Goal: Task Accomplishment & Management: Use online tool/utility

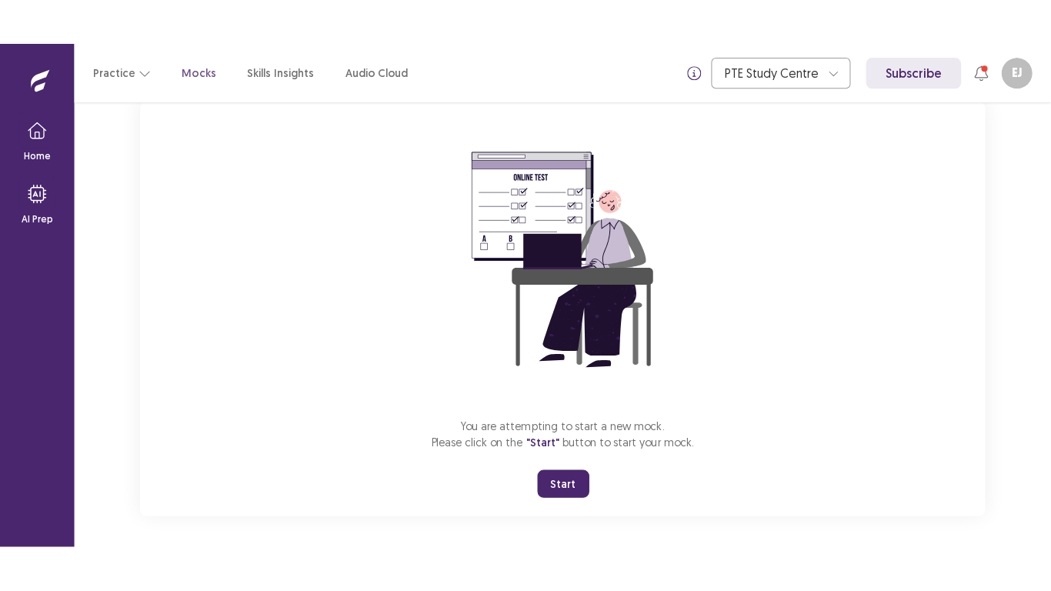
scroll to position [109, 0]
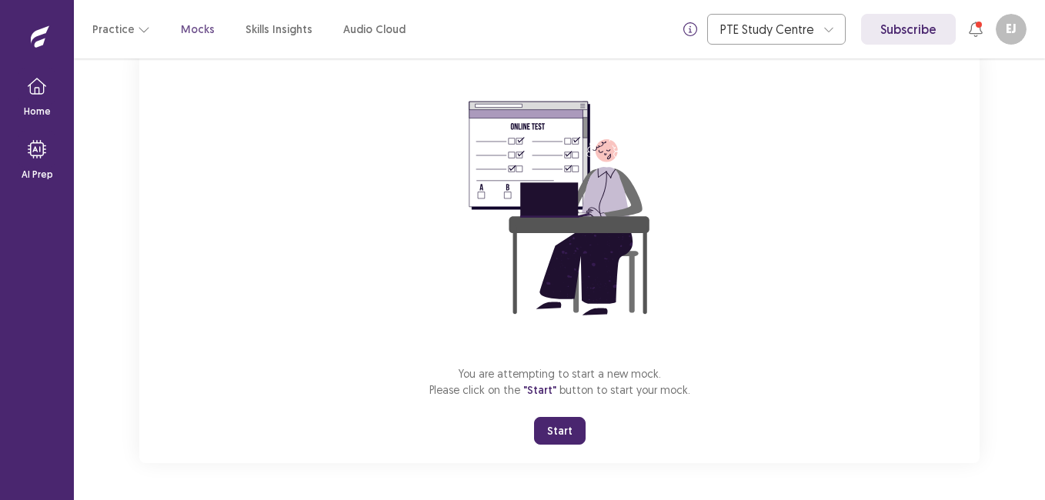
click at [553, 434] on button "Start" at bounding box center [560, 431] width 52 height 28
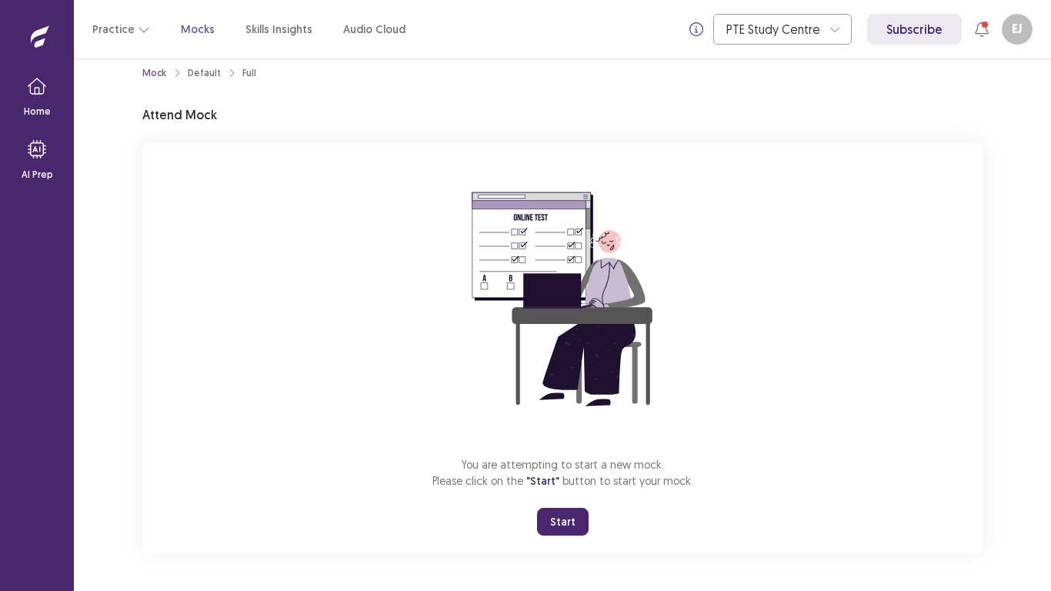
scroll to position [18, 0]
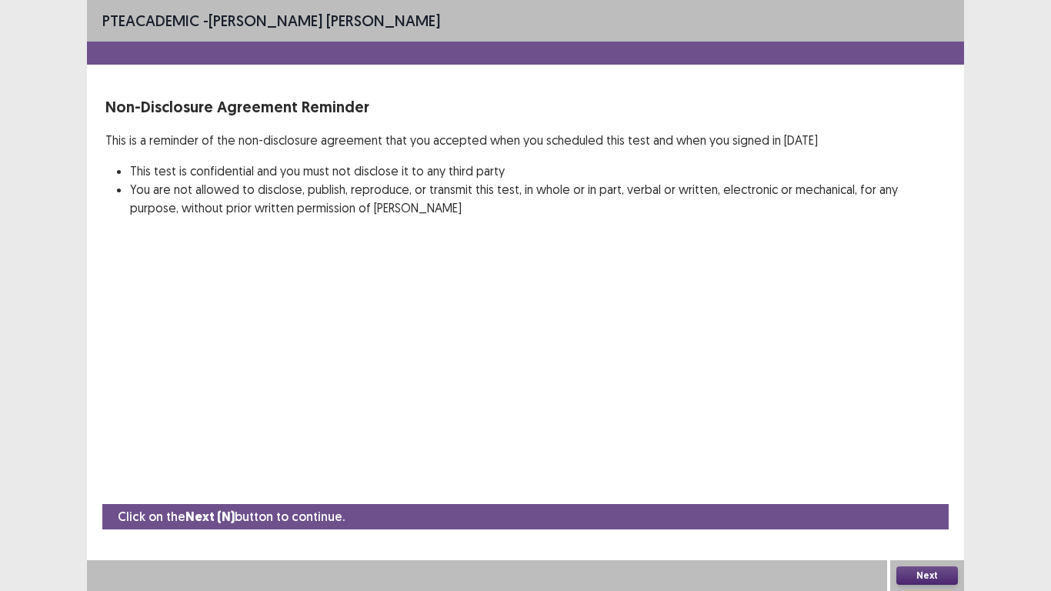
click at [922, 499] on button "Next" at bounding box center [928, 575] width 62 height 18
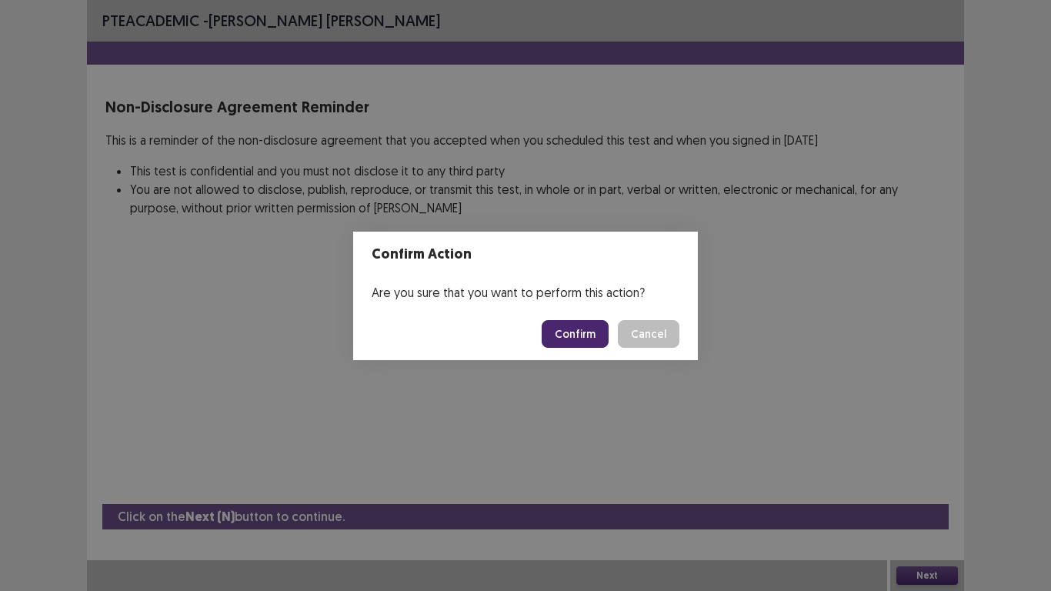
click at [562, 336] on button "Confirm" at bounding box center [575, 334] width 67 height 28
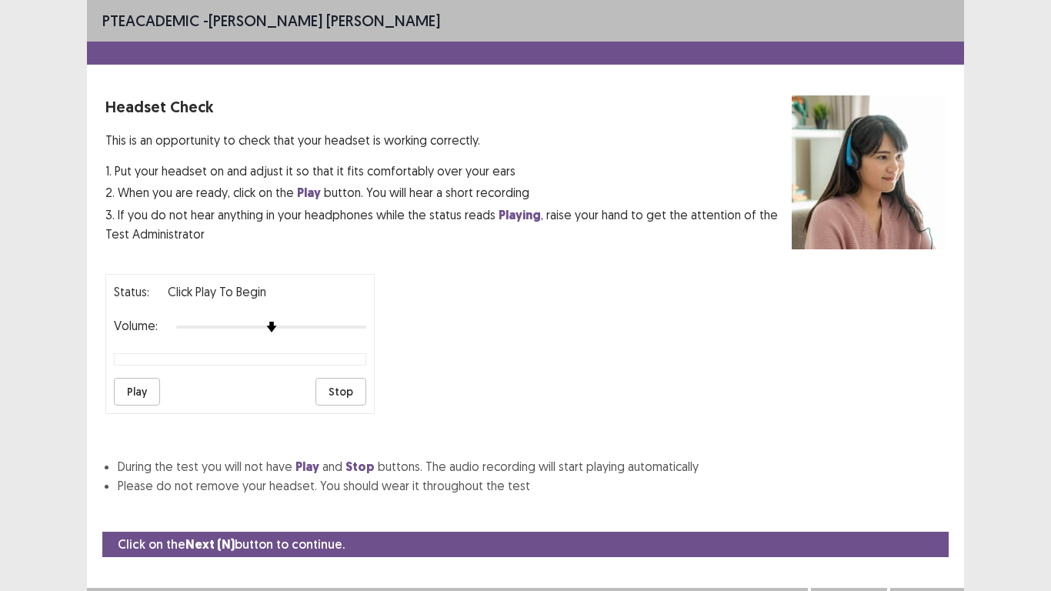
scroll to position [28, 0]
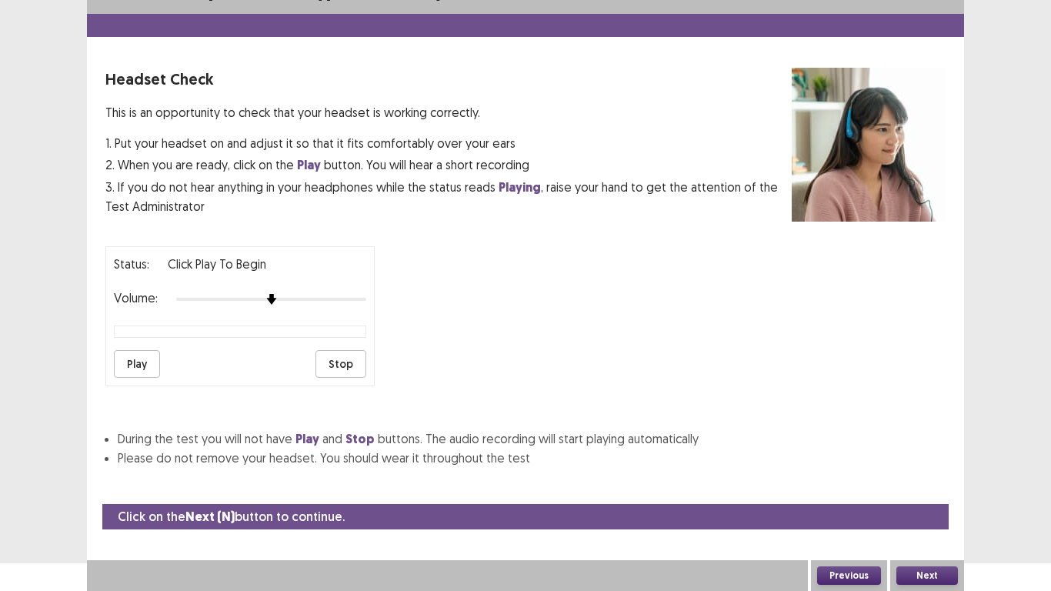
click at [936, 499] on button "Next" at bounding box center [928, 575] width 62 height 18
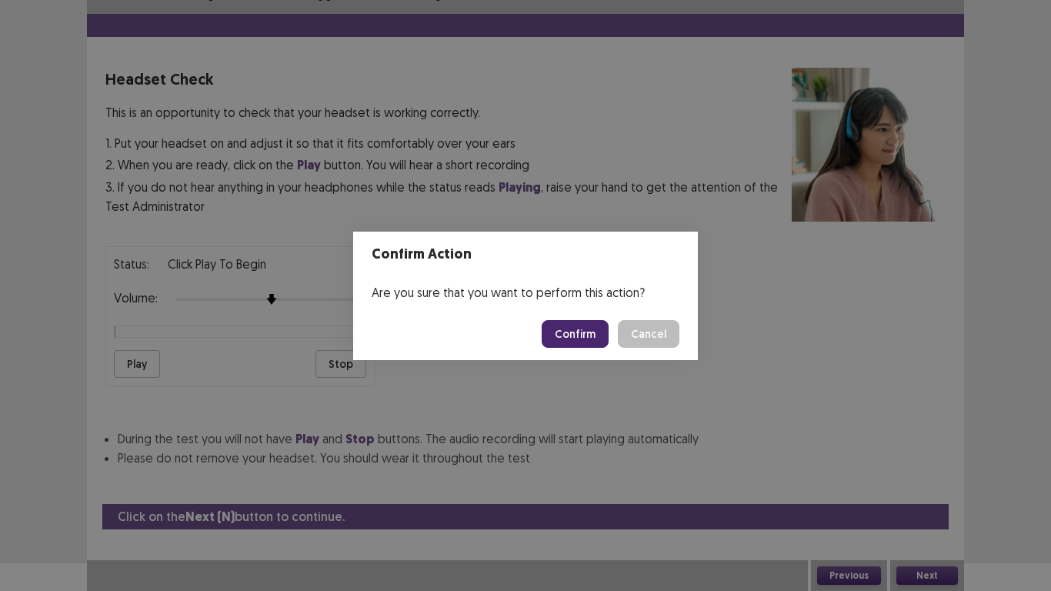
click at [557, 338] on button "Confirm" at bounding box center [575, 334] width 67 height 28
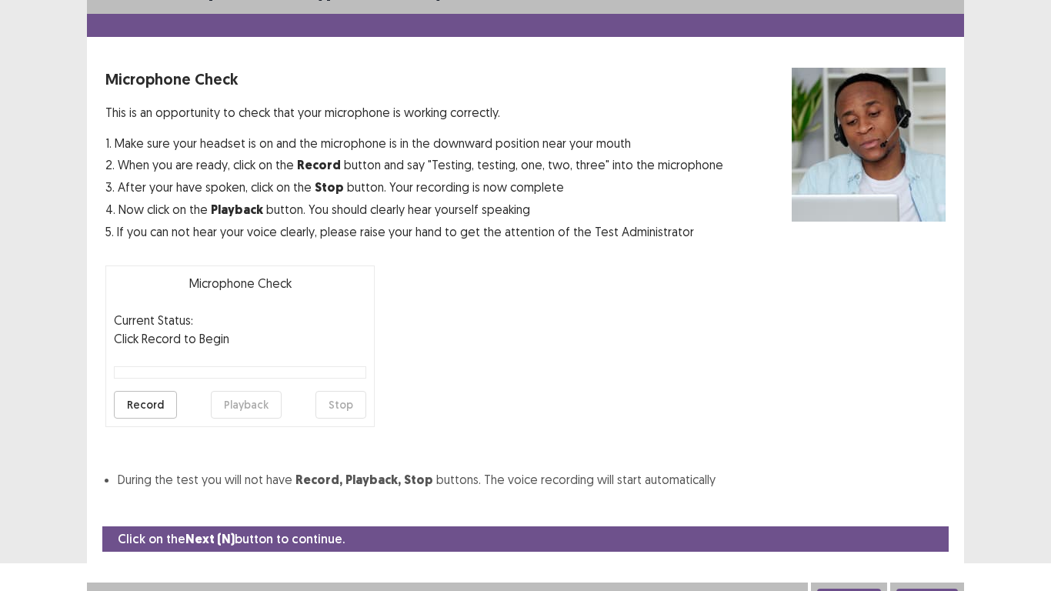
scroll to position [44, 0]
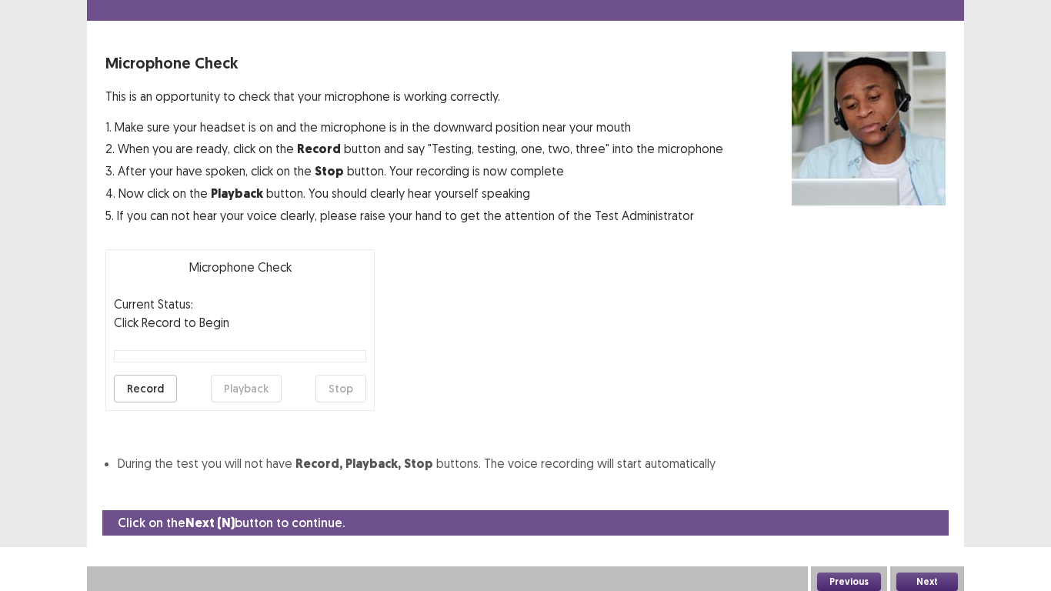
click at [933, 499] on button "Next" at bounding box center [928, 582] width 62 height 18
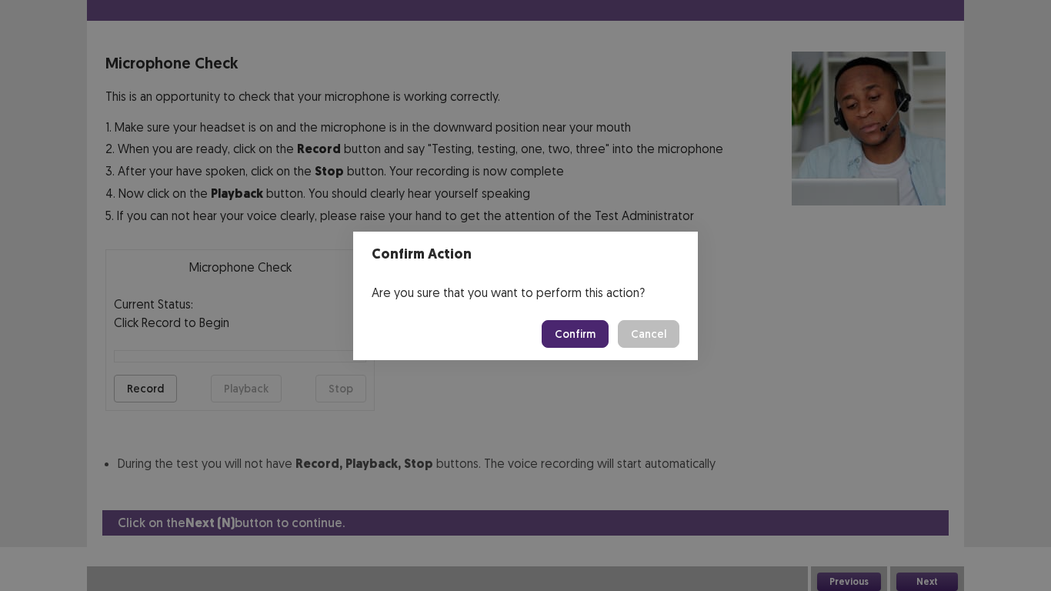
click at [583, 346] on button "Confirm" at bounding box center [575, 334] width 67 height 28
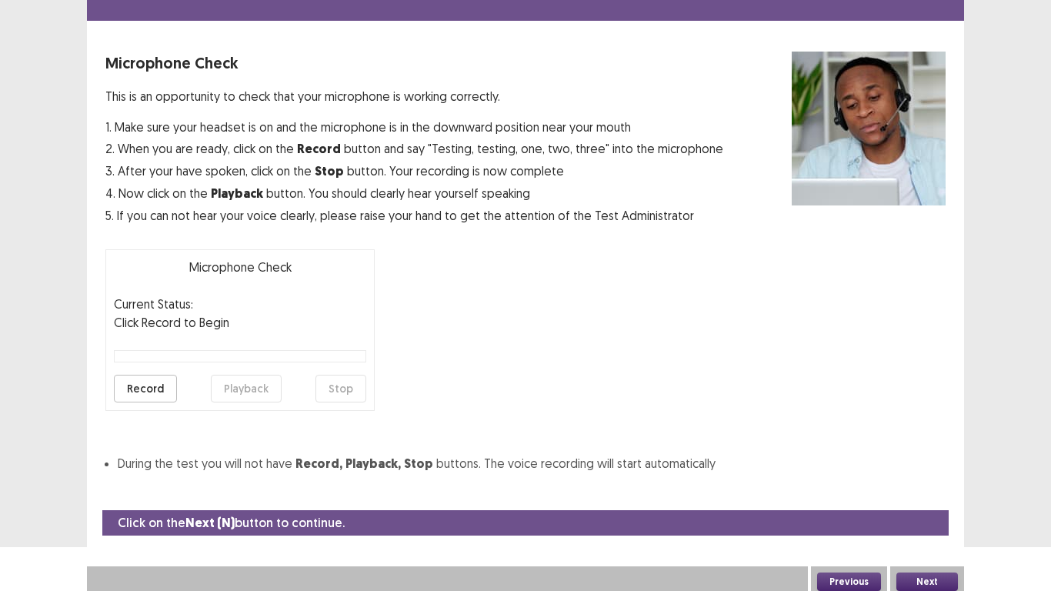
scroll to position [5, 0]
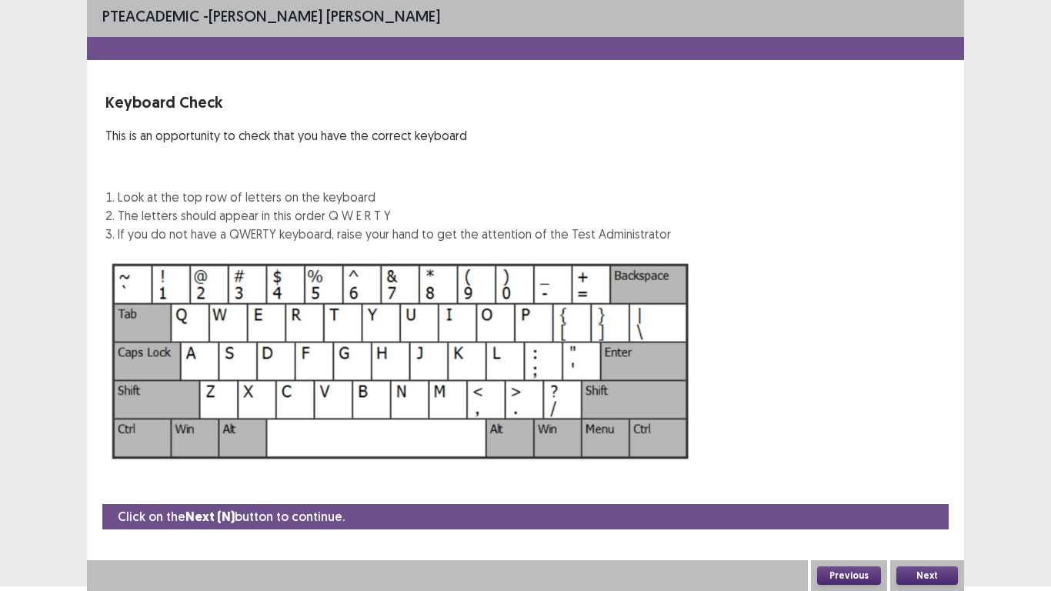
click at [907, 499] on button "Next" at bounding box center [928, 575] width 62 height 18
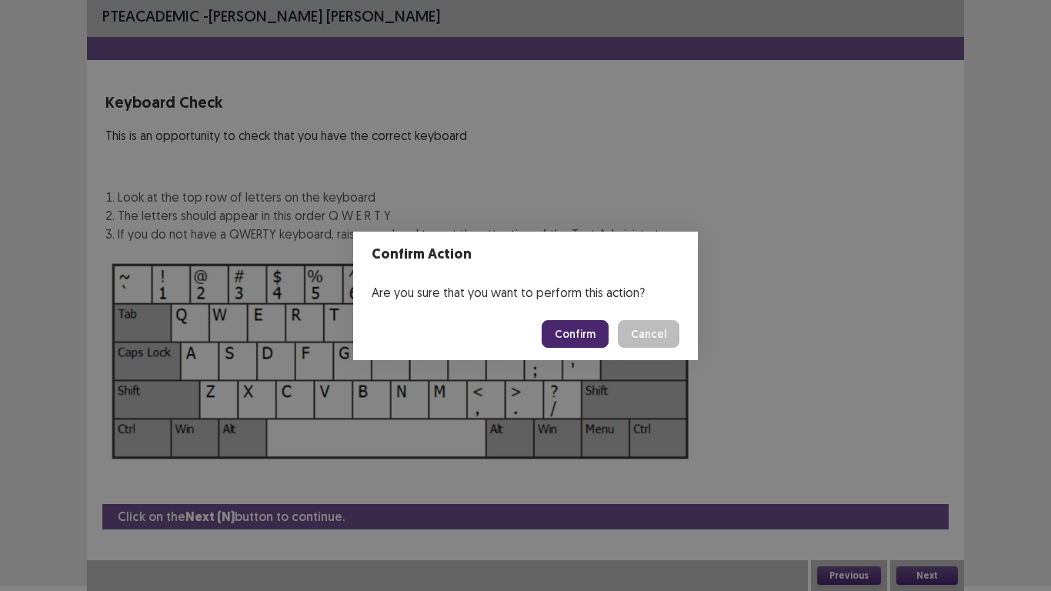
click at [563, 342] on button "Confirm" at bounding box center [575, 334] width 67 height 28
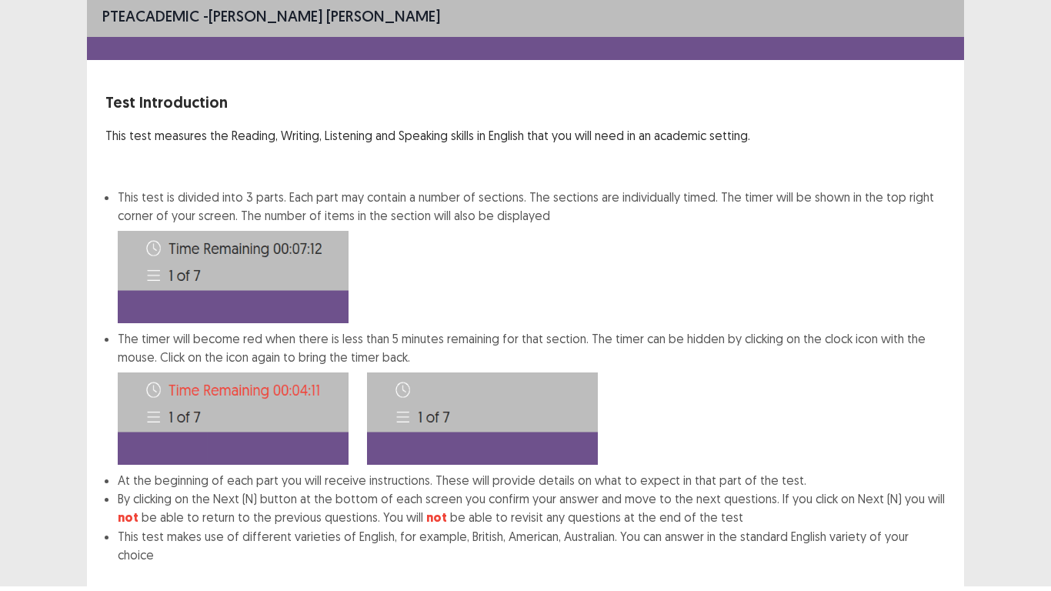
scroll to position [83, 0]
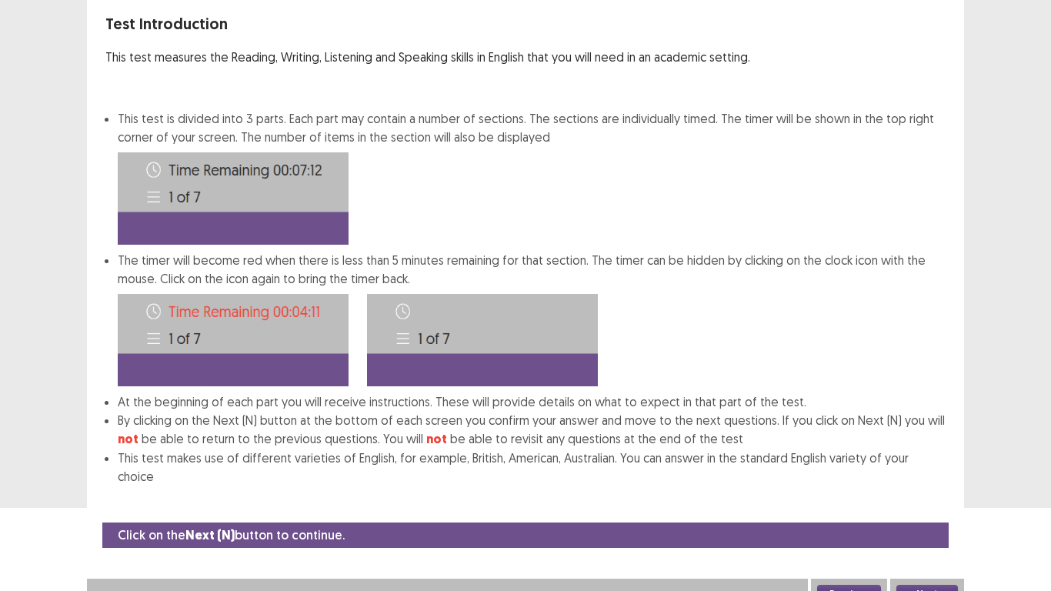
click at [924, 499] on button "Next" at bounding box center [928, 594] width 62 height 18
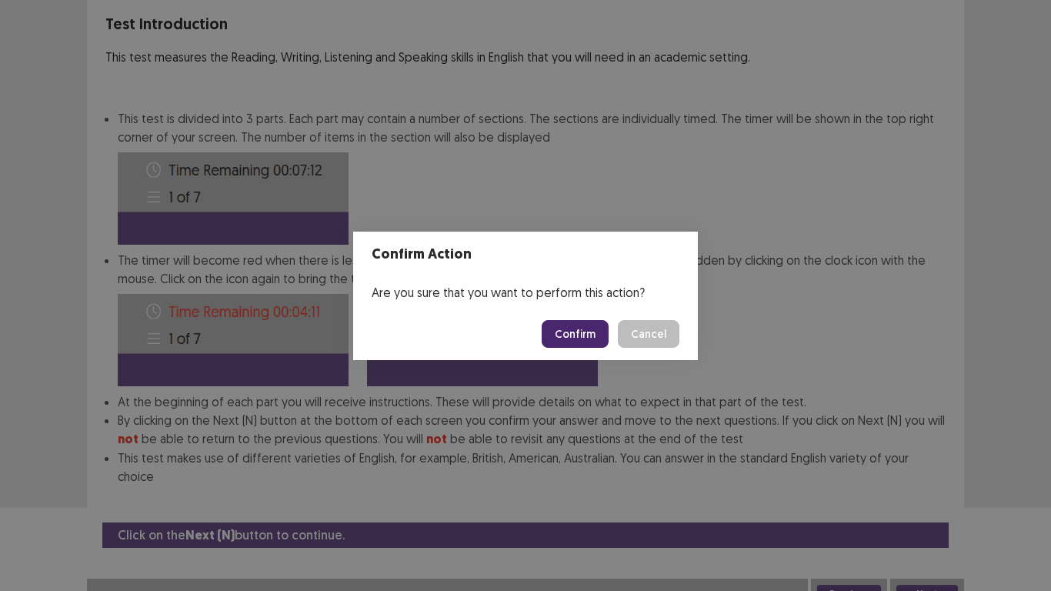
click at [583, 332] on button "Confirm" at bounding box center [575, 334] width 67 height 28
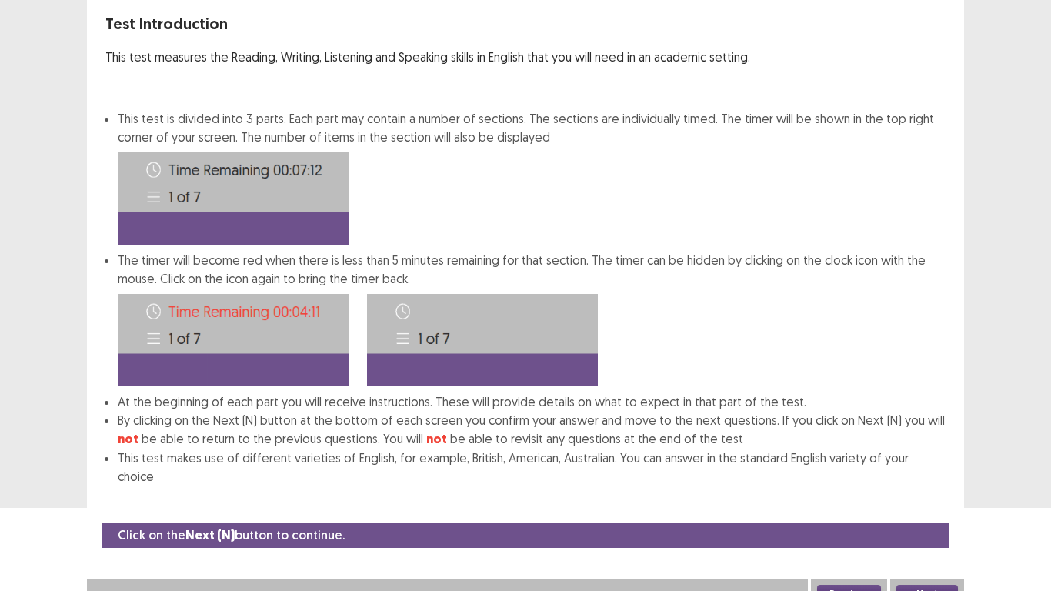
scroll to position [0, 0]
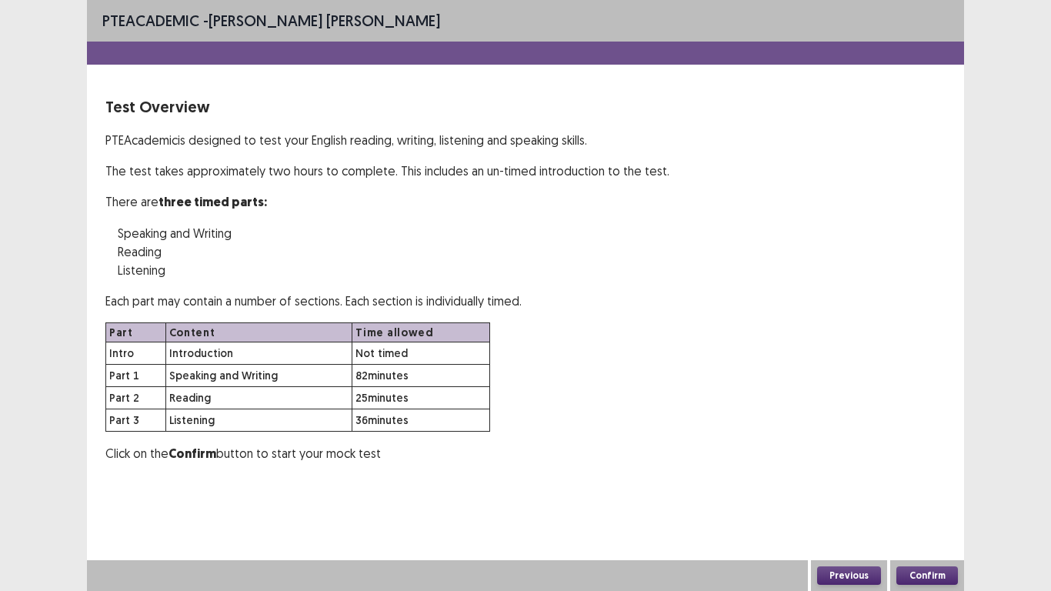
click at [931, 499] on button "Confirm" at bounding box center [928, 575] width 62 height 18
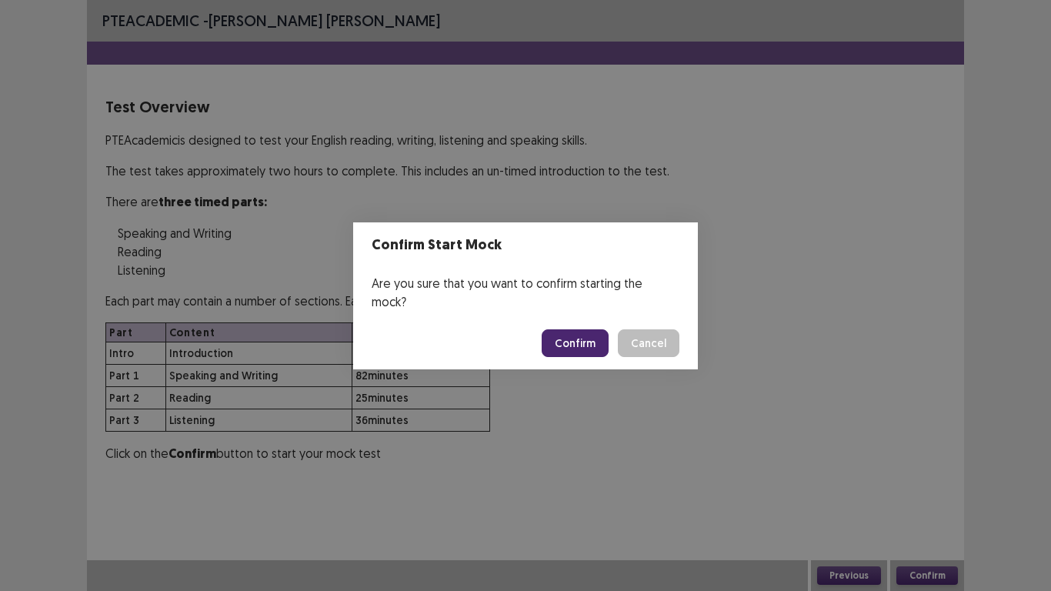
click at [586, 334] on button "Confirm" at bounding box center [575, 343] width 67 height 28
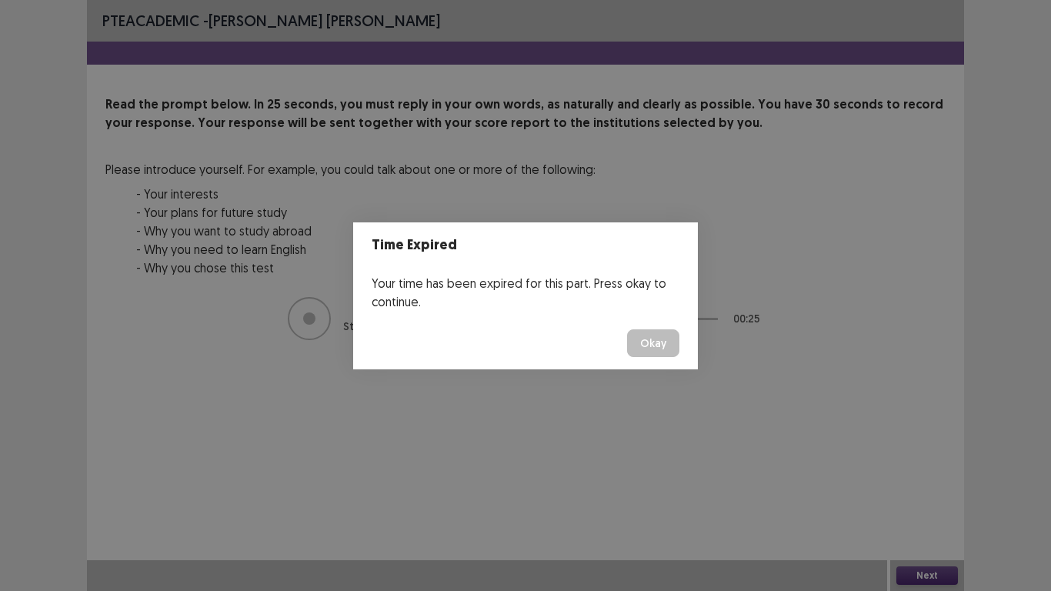
click at [656, 341] on button "Okay" at bounding box center [653, 343] width 52 height 28
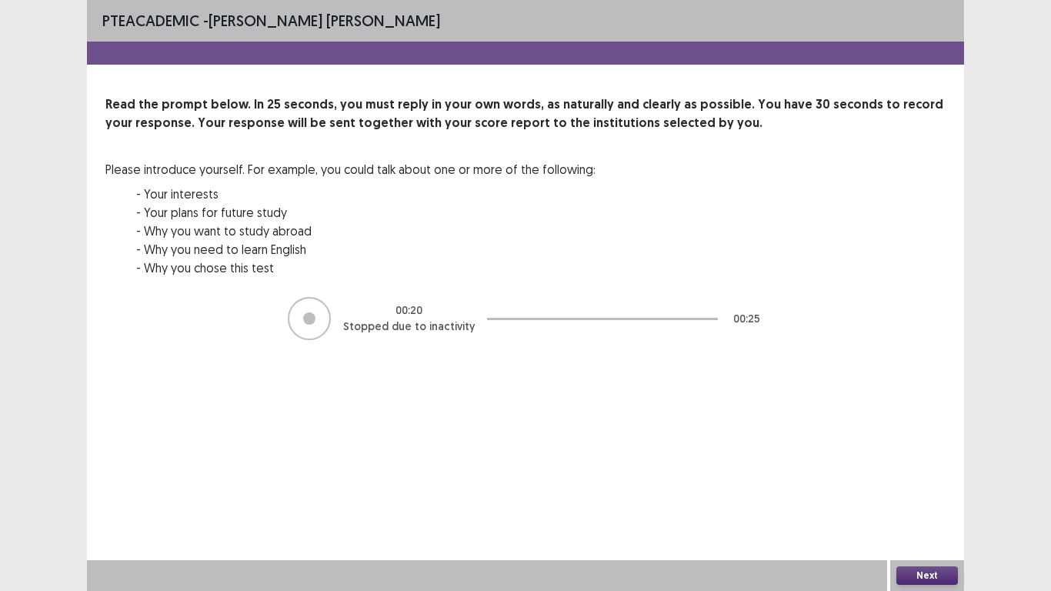
click at [928, 499] on button "Next" at bounding box center [928, 575] width 62 height 18
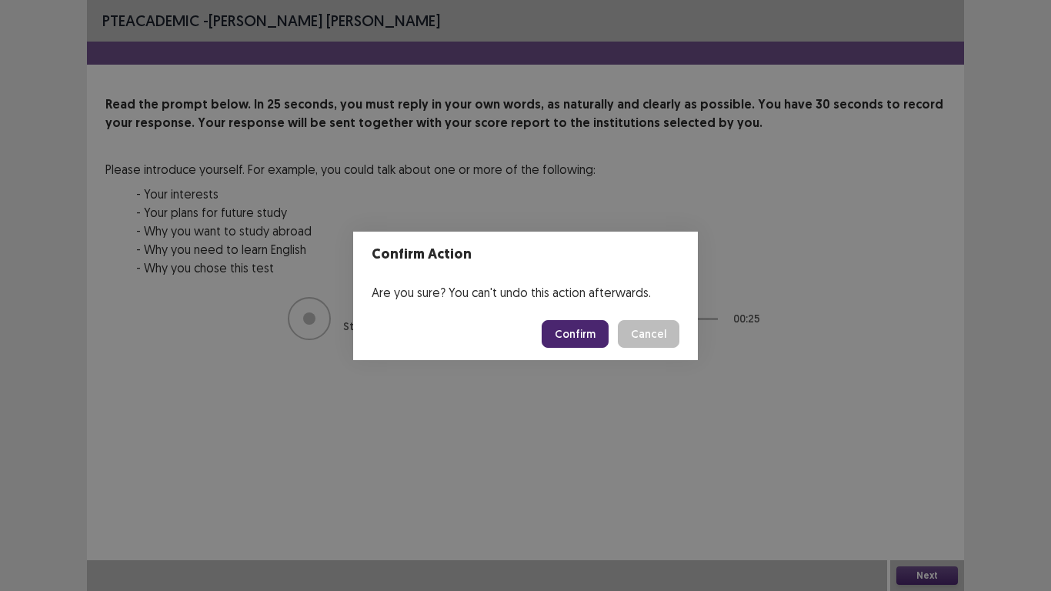
click at [575, 332] on button "Confirm" at bounding box center [575, 334] width 67 height 28
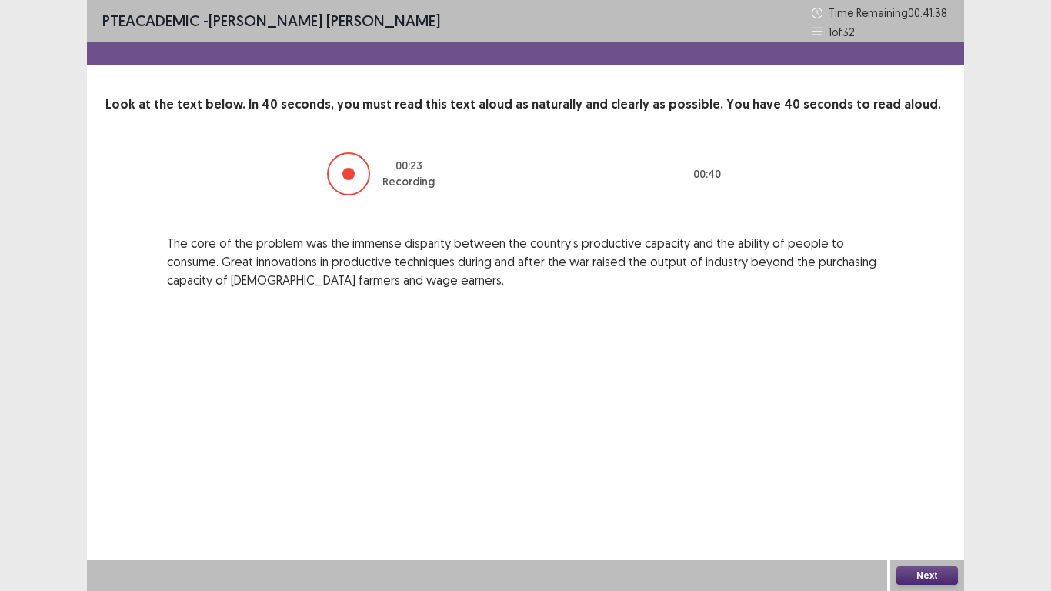
click at [942, 499] on button "Next" at bounding box center [928, 575] width 62 height 18
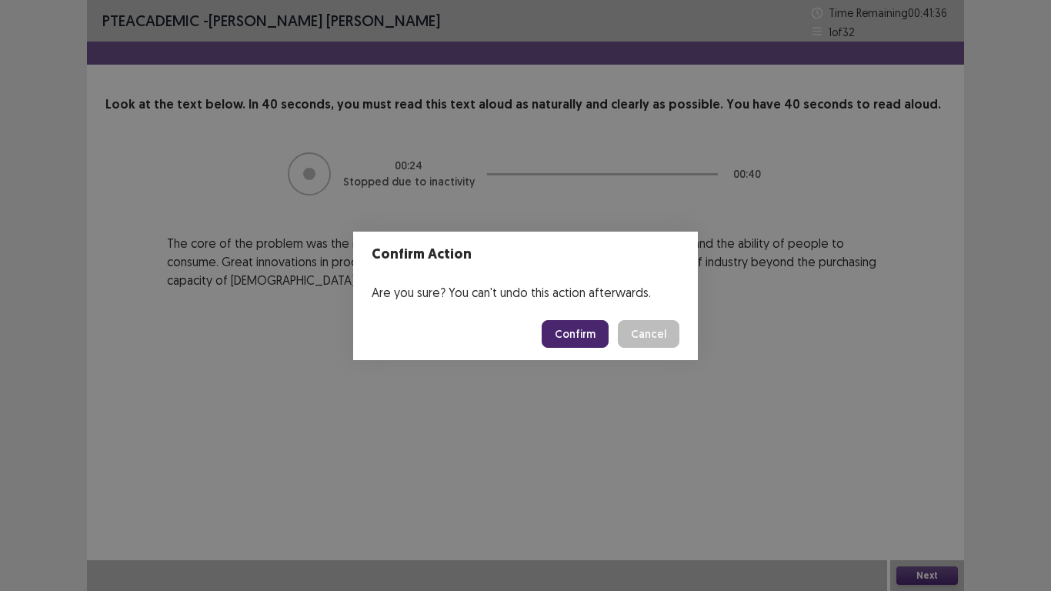
click at [590, 333] on button "Confirm" at bounding box center [575, 334] width 67 height 28
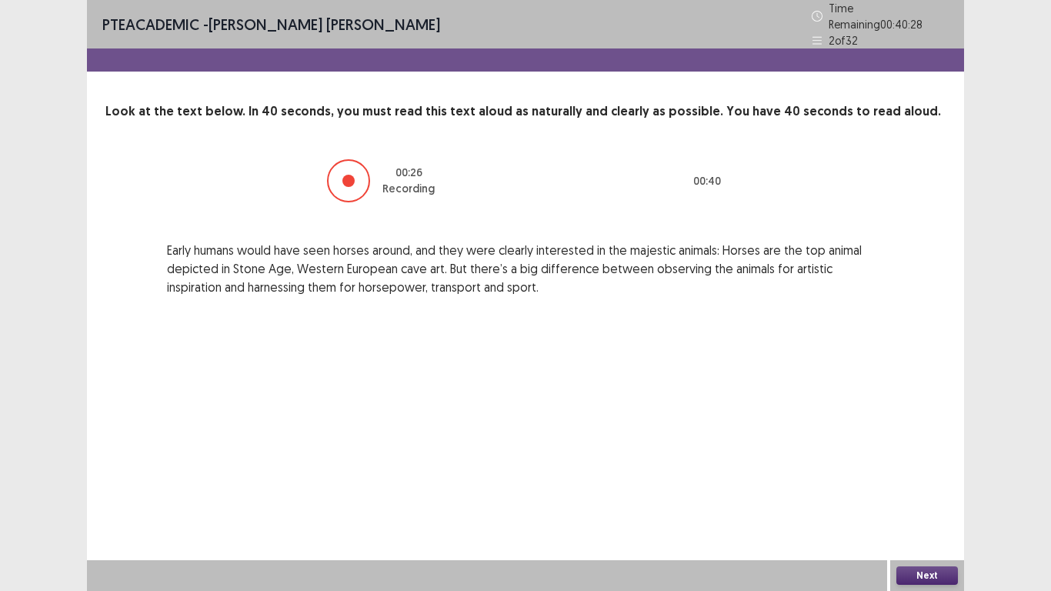
click at [936, 499] on button "Next" at bounding box center [928, 575] width 62 height 18
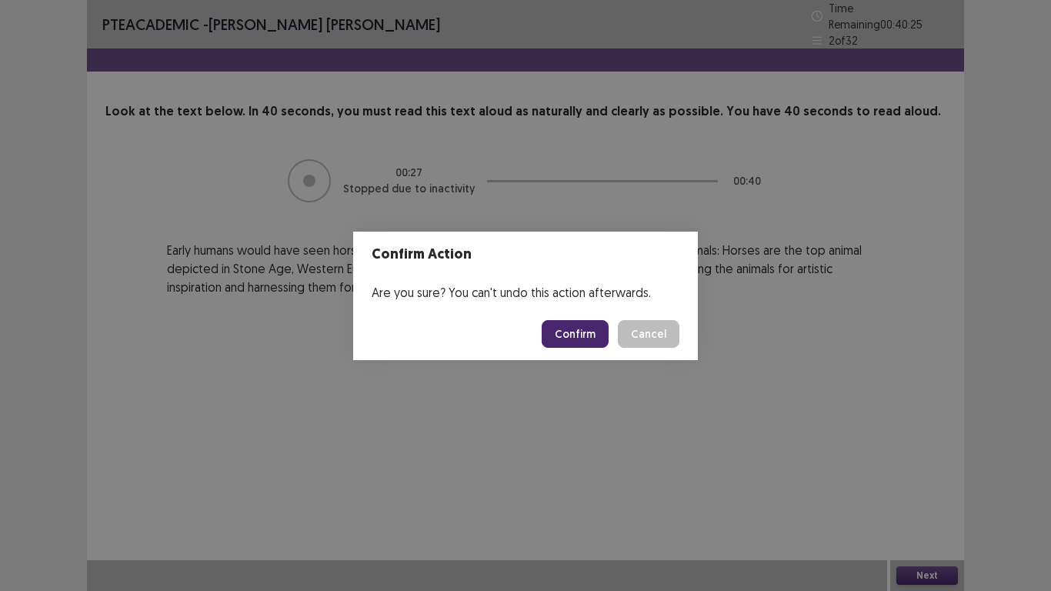
click at [608, 332] on button "Confirm" at bounding box center [575, 334] width 67 height 28
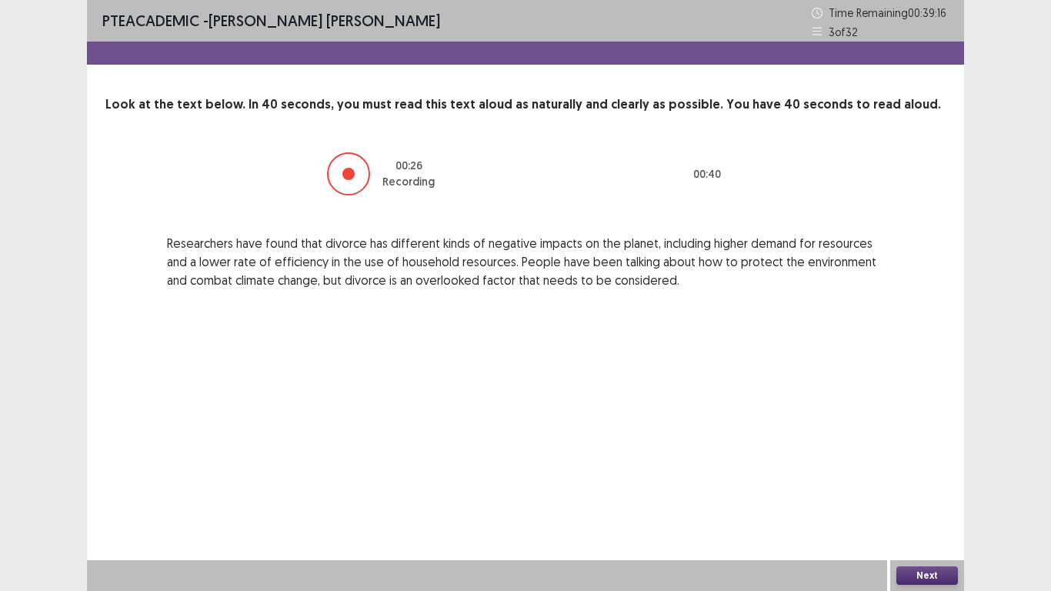
click at [934, 499] on button "Next" at bounding box center [928, 575] width 62 height 18
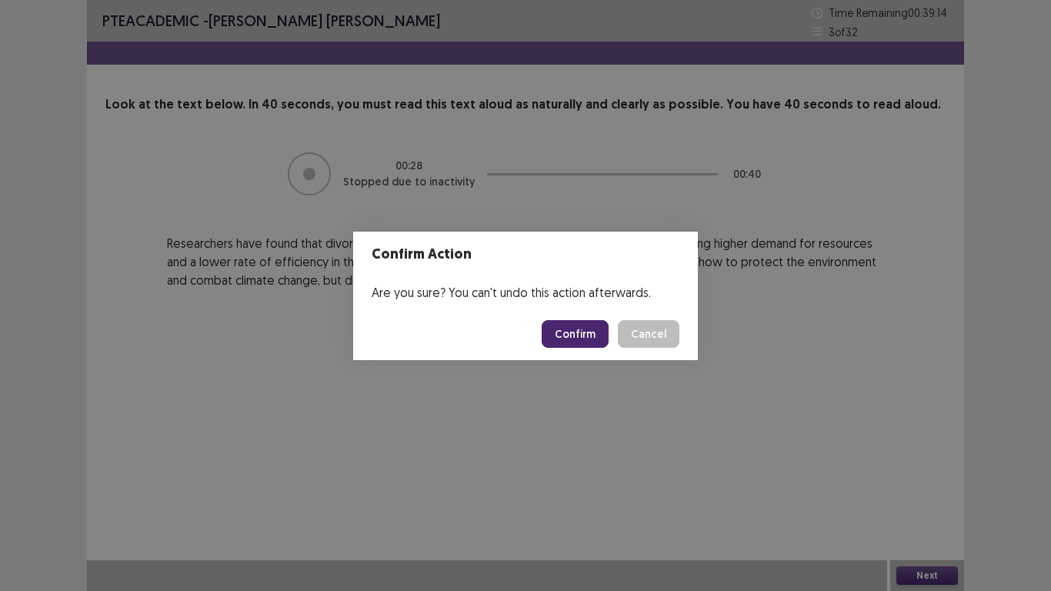
click at [573, 327] on button "Confirm" at bounding box center [575, 334] width 67 height 28
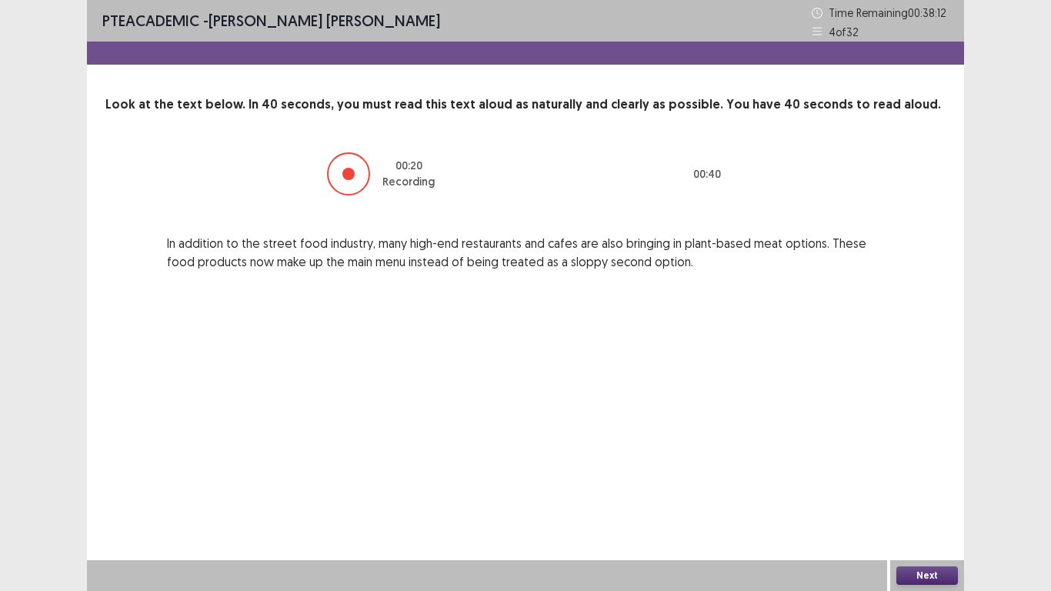
click at [942, 499] on button "Next" at bounding box center [928, 575] width 62 height 18
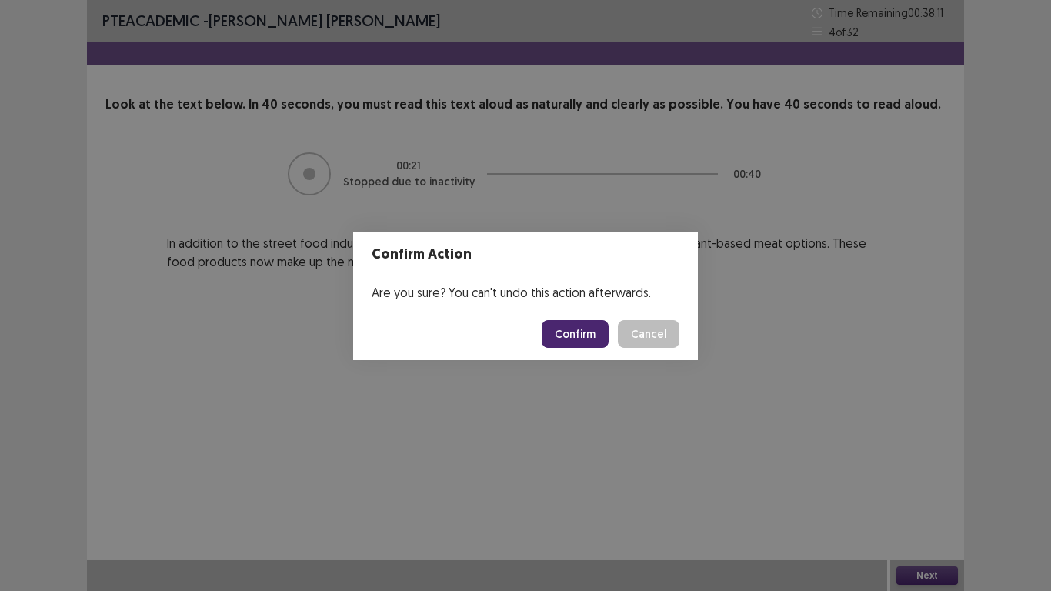
click at [599, 332] on button "Confirm" at bounding box center [575, 334] width 67 height 28
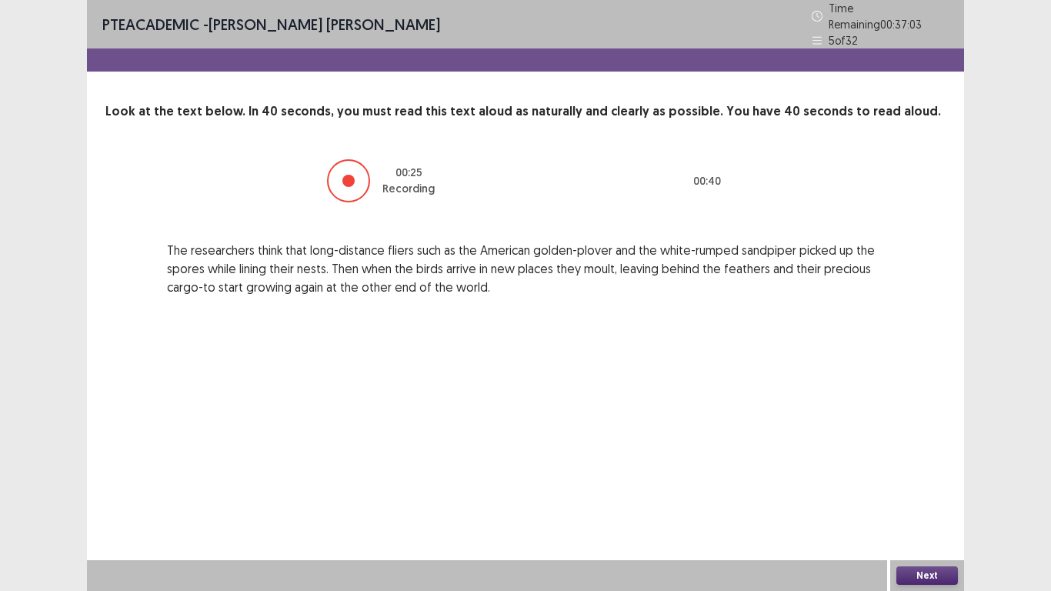
click at [924, 499] on button "Next" at bounding box center [928, 575] width 62 height 18
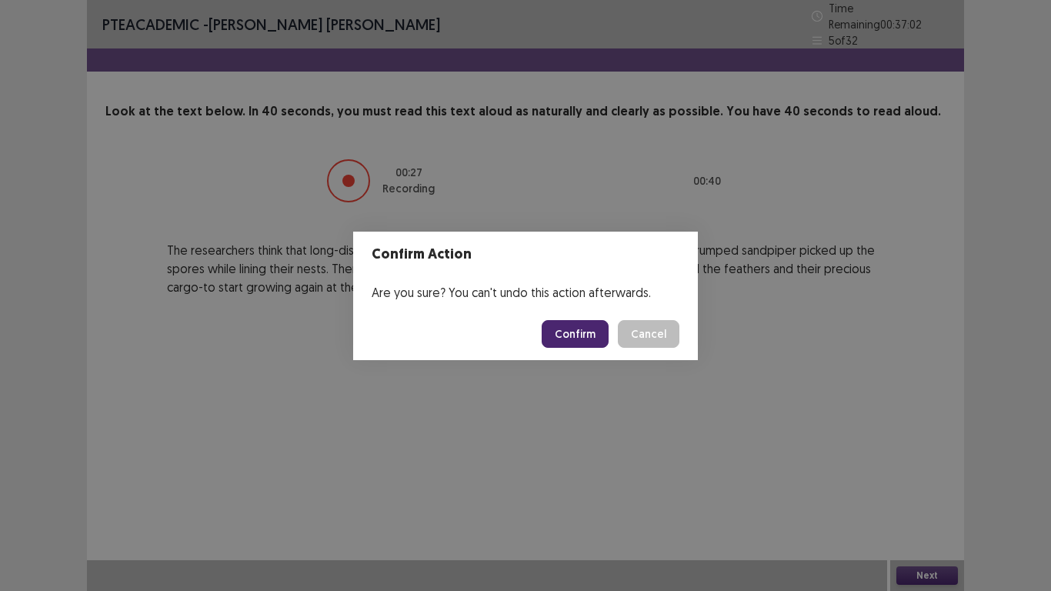
click at [583, 323] on button "Confirm" at bounding box center [575, 334] width 67 height 28
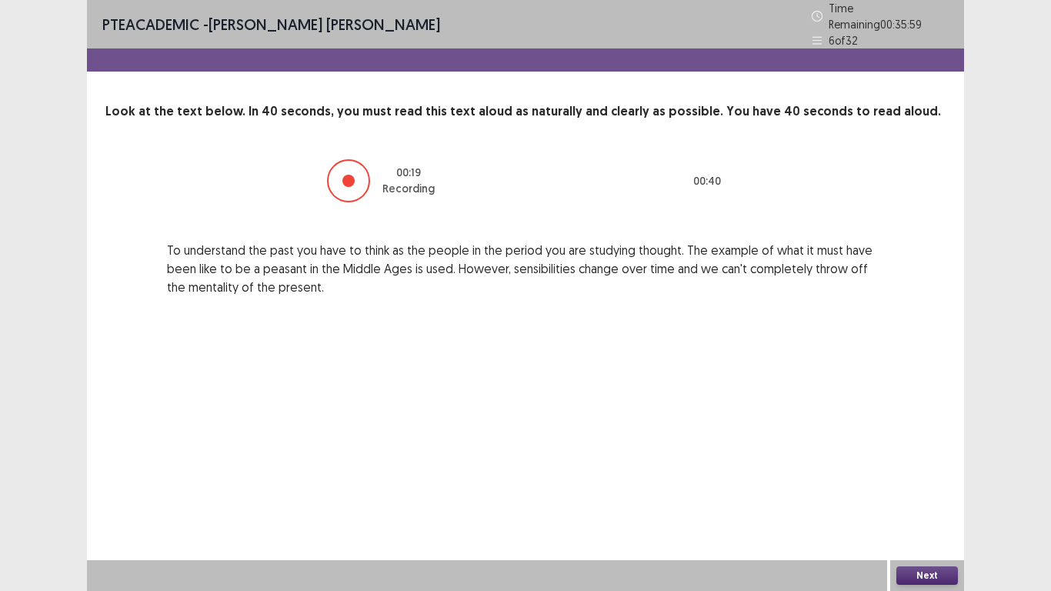
click at [913, 499] on button "Next" at bounding box center [928, 575] width 62 height 18
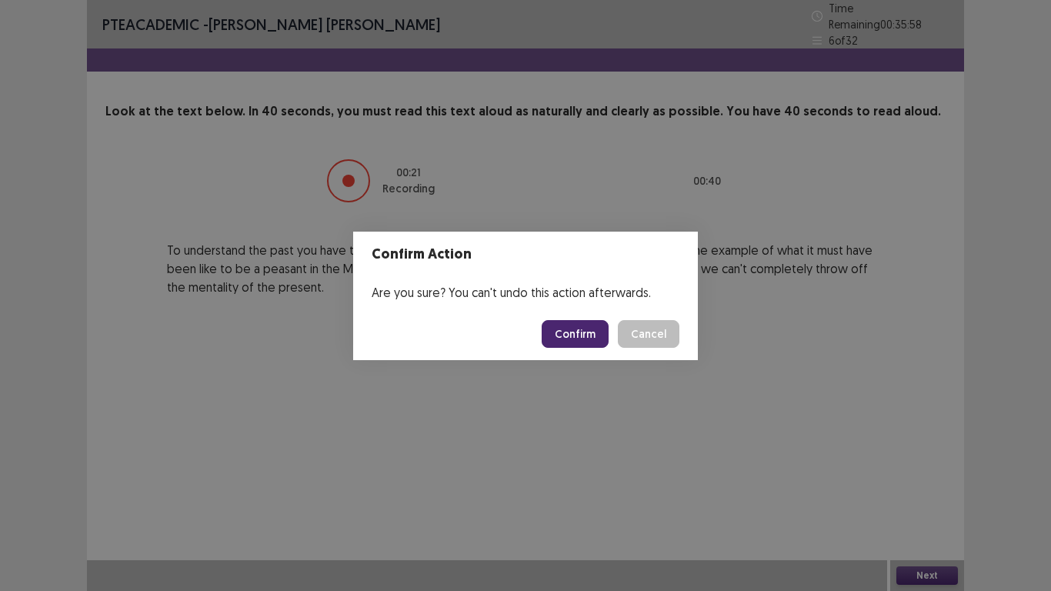
click at [569, 334] on button "Confirm" at bounding box center [575, 334] width 67 height 28
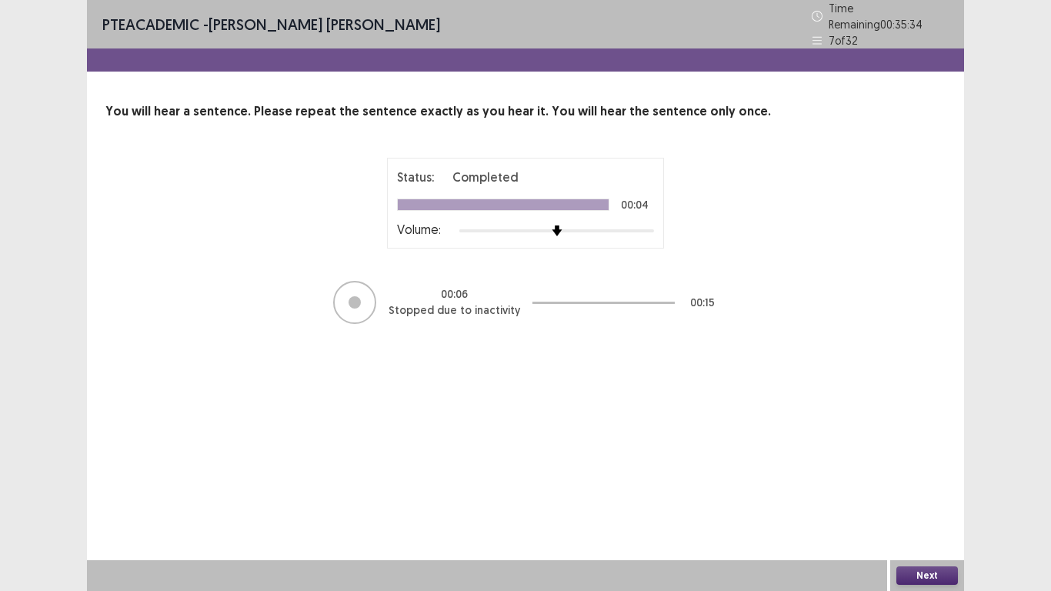
click at [944, 499] on button "Next" at bounding box center [928, 575] width 62 height 18
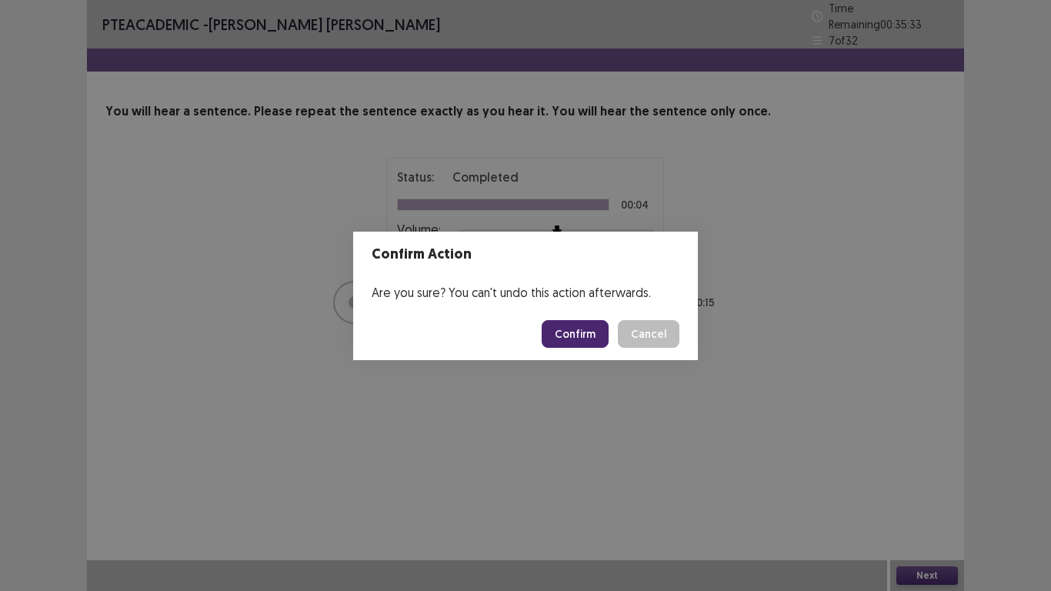
click at [592, 336] on button "Confirm" at bounding box center [575, 334] width 67 height 28
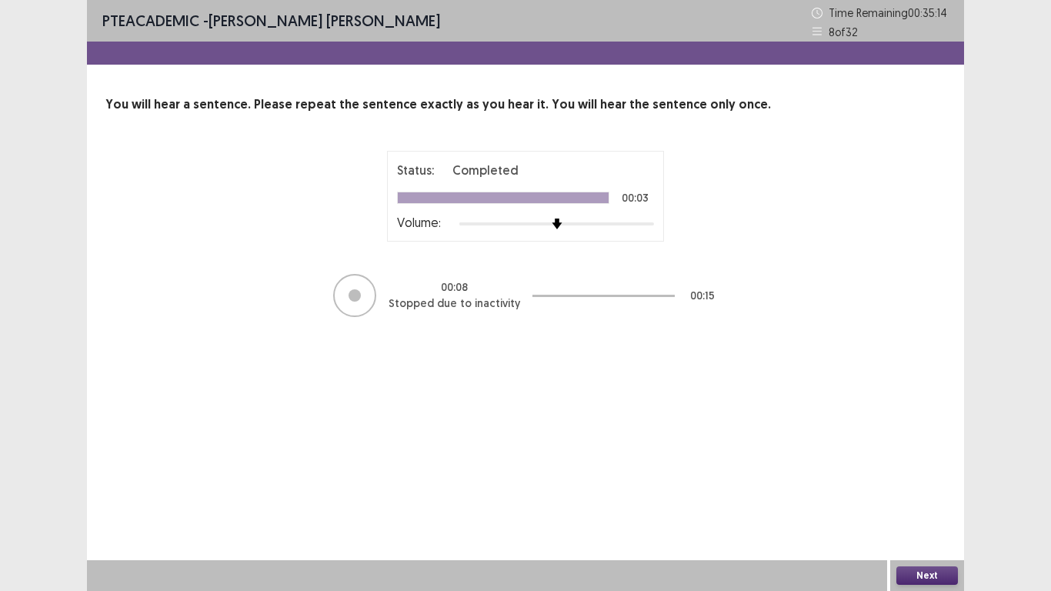
drag, startPoint x: 937, startPoint y: 567, endPoint x: 935, endPoint y: 546, distance: 20.9
click at [938, 499] on div "Next" at bounding box center [927, 575] width 74 height 31
click at [921, 499] on button "Next" at bounding box center [928, 575] width 62 height 18
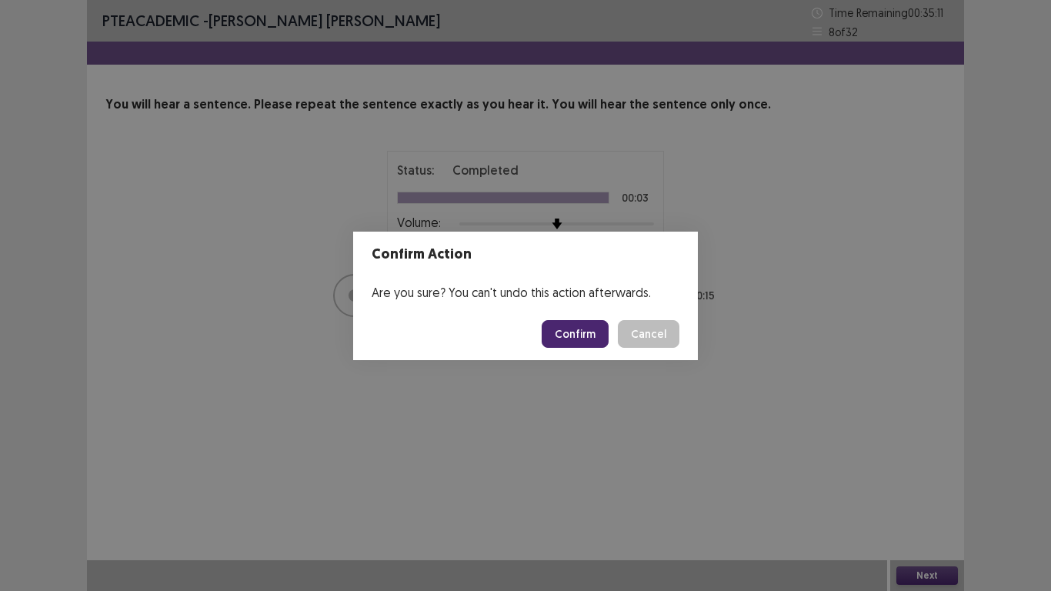
click at [567, 341] on button "Confirm" at bounding box center [575, 334] width 67 height 28
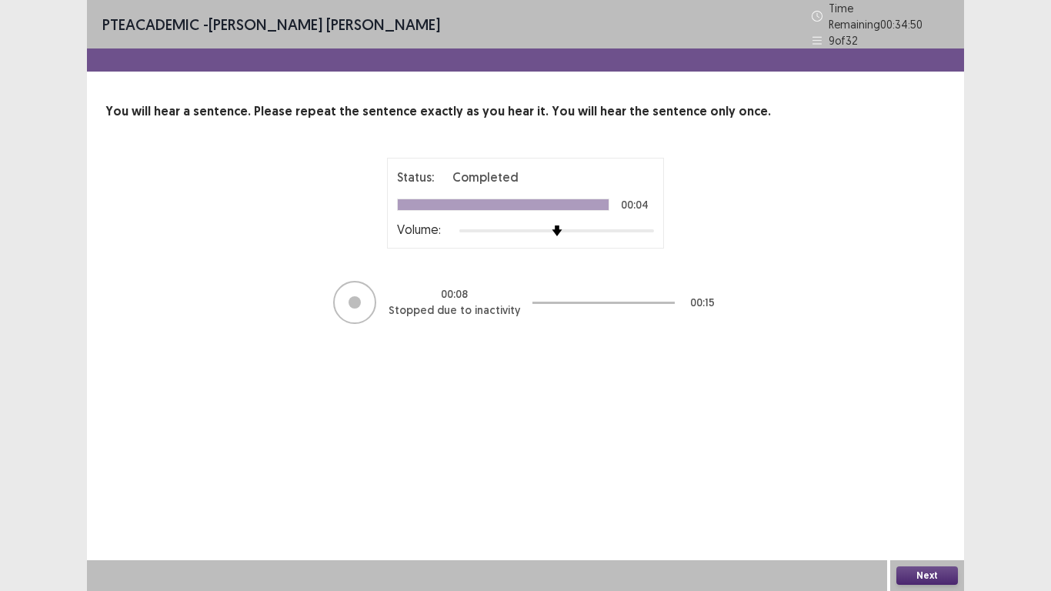
drag, startPoint x: 942, startPoint y: 567, endPoint x: 847, endPoint y: 483, distance: 127.0
click at [925, 499] on div "PTE academic - [PERSON_NAME] [PERSON_NAME] Time Remaining 00 : 34 : 50 9 of 32 …" at bounding box center [525, 295] width 877 height 591
click at [934, 499] on button "Next" at bounding box center [928, 575] width 62 height 18
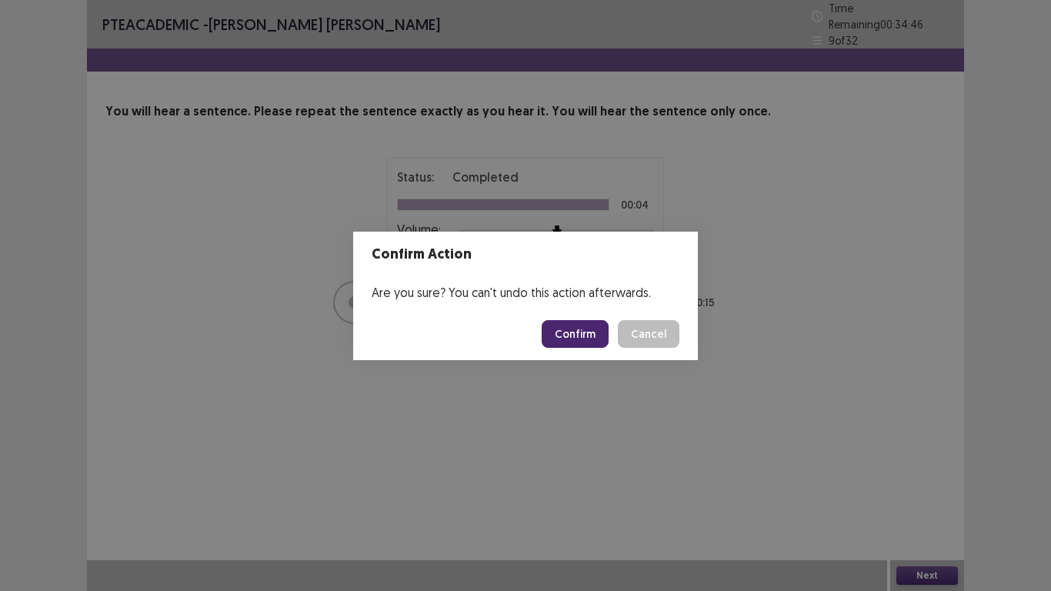
click at [566, 340] on button "Confirm" at bounding box center [575, 334] width 67 height 28
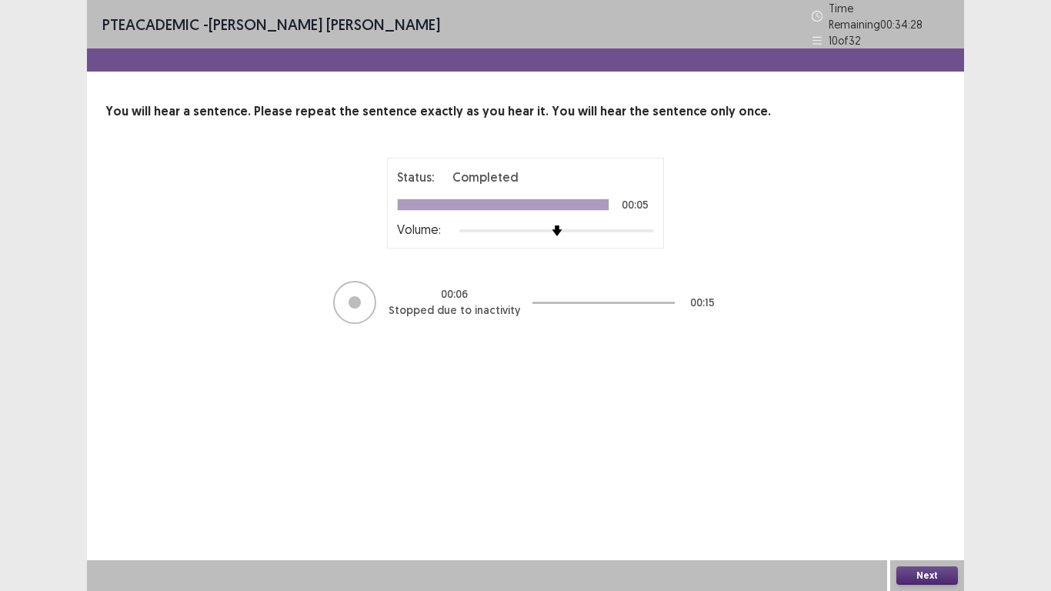
click at [930, 499] on button "Next" at bounding box center [928, 575] width 62 height 18
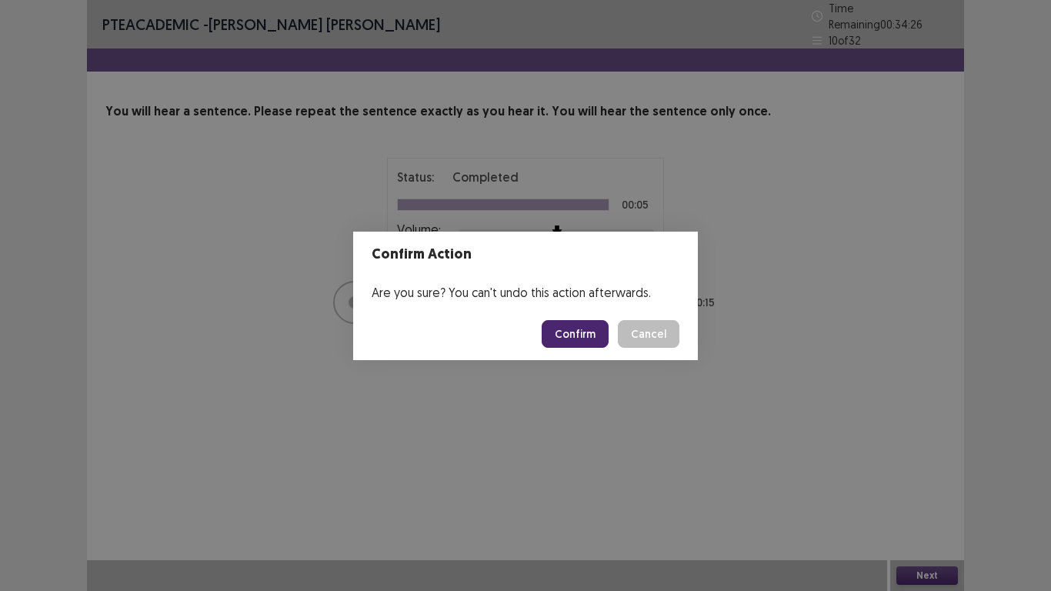
click at [577, 351] on footer "Confirm Cancel" at bounding box center [525, 334] width 345 height 52
click at [573, 332] on button "Confirm" at bounding box center [575, 334] width 67 height 28
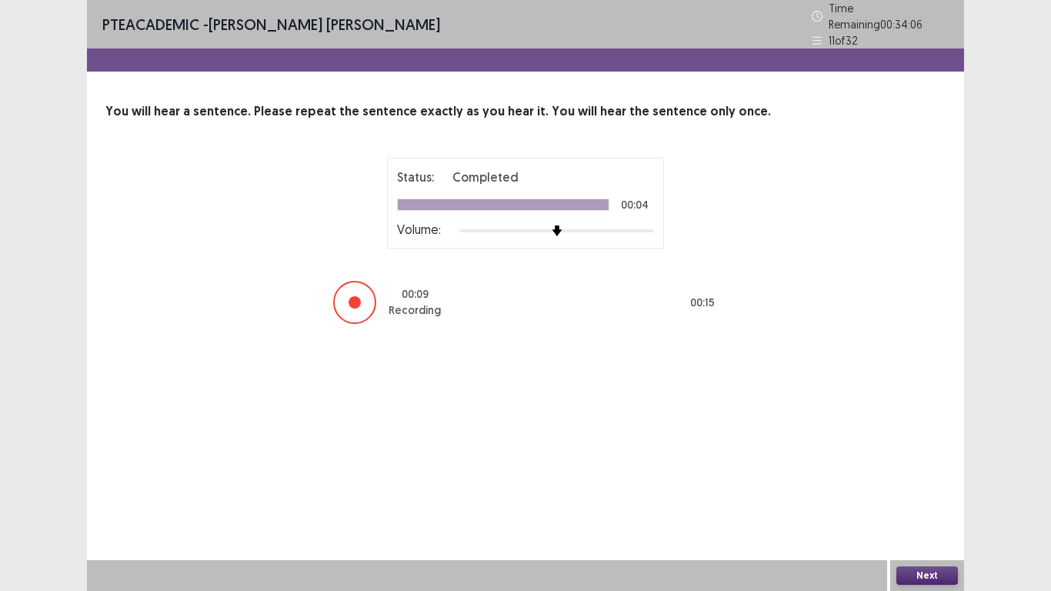
click at [939, 499] on button "Next" at bounding box center [928, 575] width 62 height 18
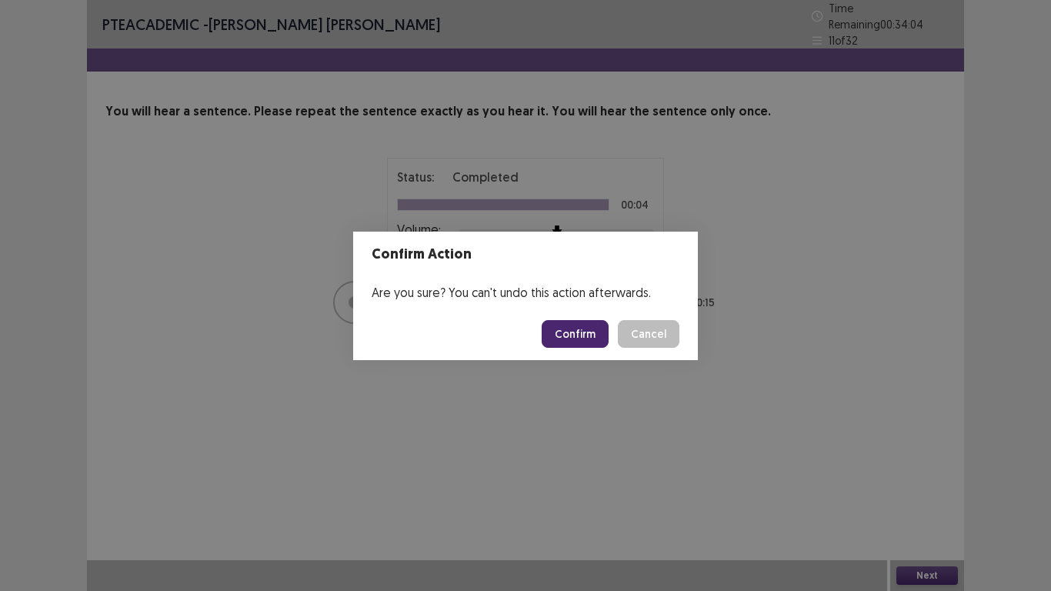
click at [559, 336] on button "Confirm" at bounding box center [575, 334] width 67 height 28
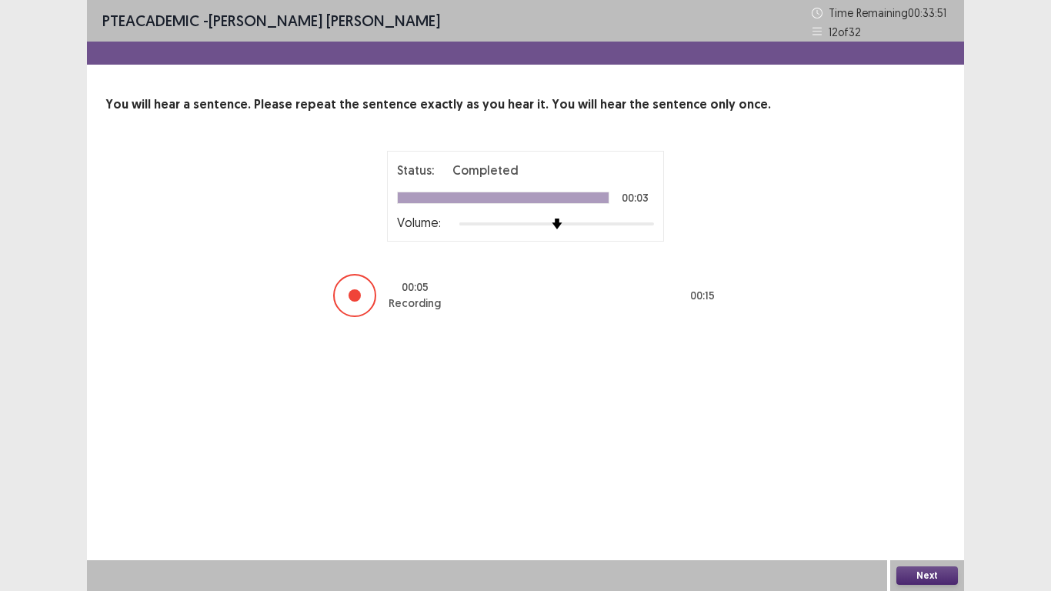
click at [934, 499] on button "Next" at bounding box center [928, 575] width 62 height 18
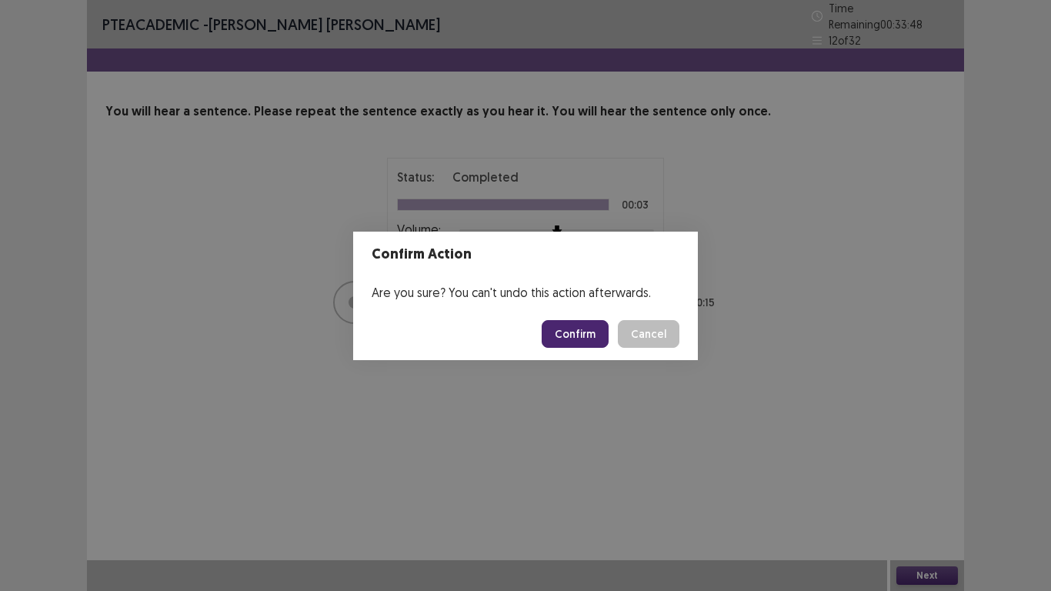
click at [565, 333] on button "Confirm" at bounding box center [575, 334] width 67 height 28
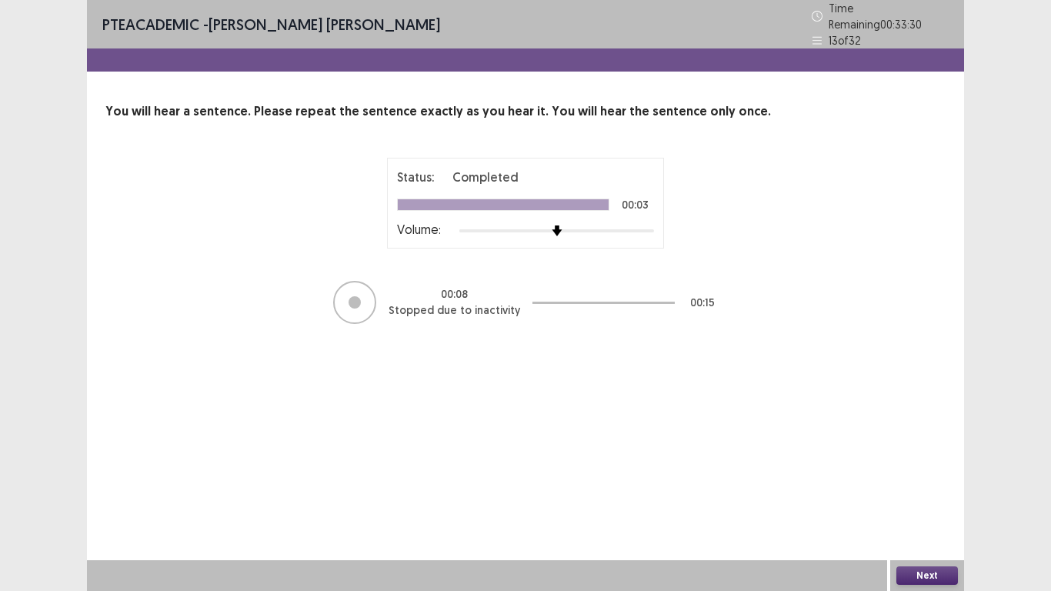
drag, startPoint x: 937, startPoint y: 579, endPoint x: 938, endPoint y: 570, distance: 8.6
click at [938, 499] on button "Next" at bounding box center [928, 575] width 62 height 18
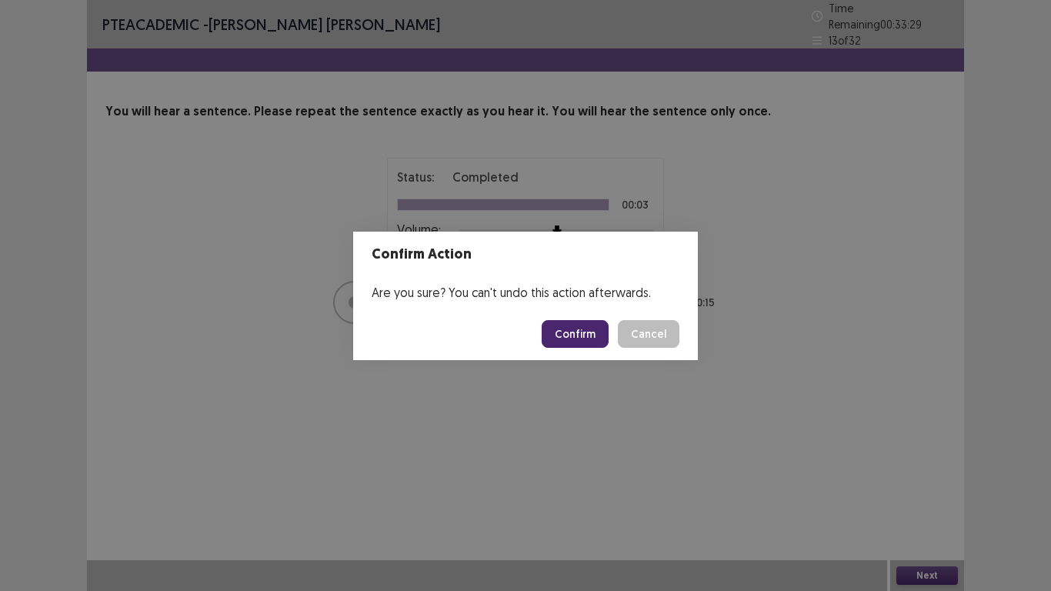
click at [572, 335] on button "Confirm" at bounding box center [575, 334] width 67 height 28
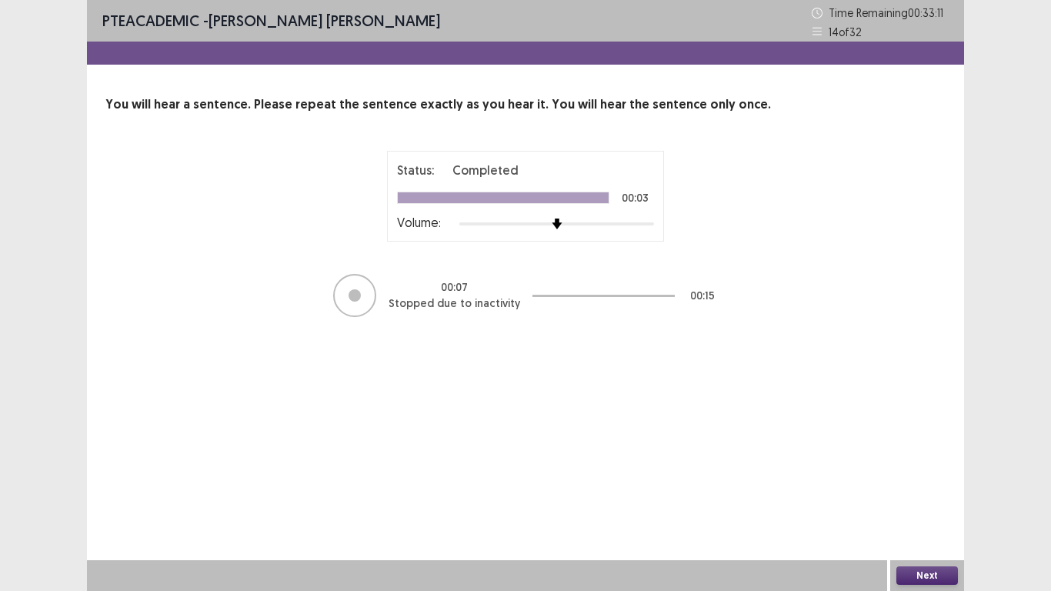
drag, startPoint x: 940, startPoint y: 576, endPoint x: 773, endPoint y: 489, distance: 187.9
click at [925, 499] on div "Next" at bounding box center [927, 575] width 74 height 31
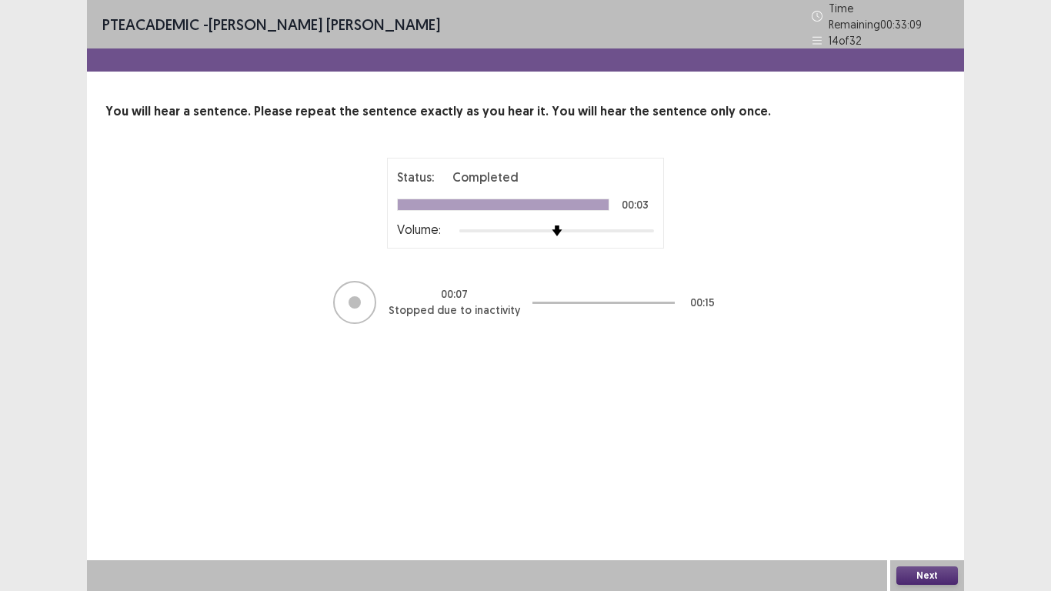
click at [920, 499] on button "Next" at bounding box center [928, 575] width 62 height 18
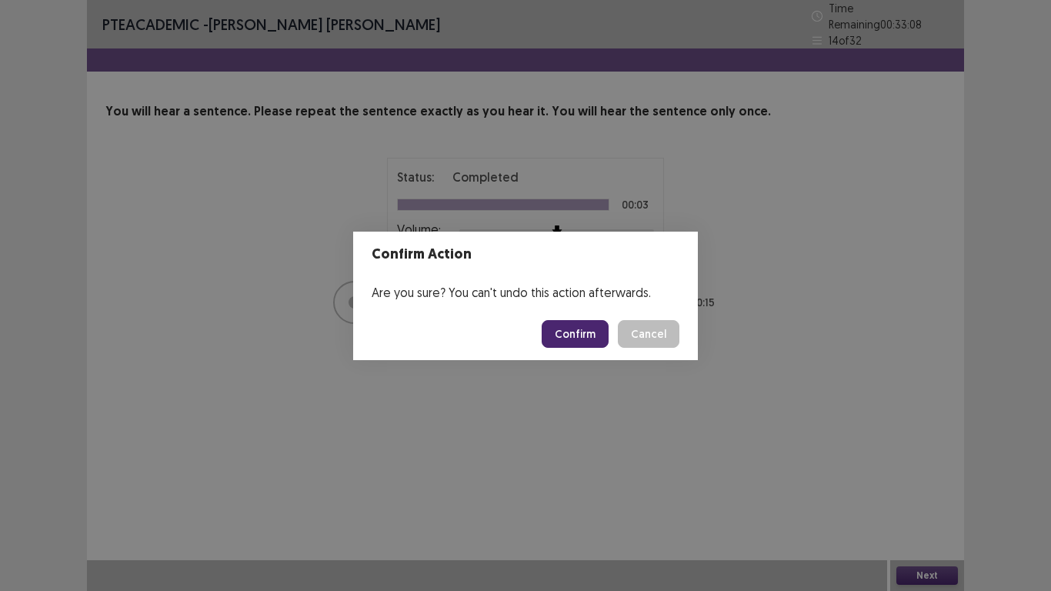
click at [578, 341] on button "Confirm" at bounding box center [575, 334] width 67 height 28
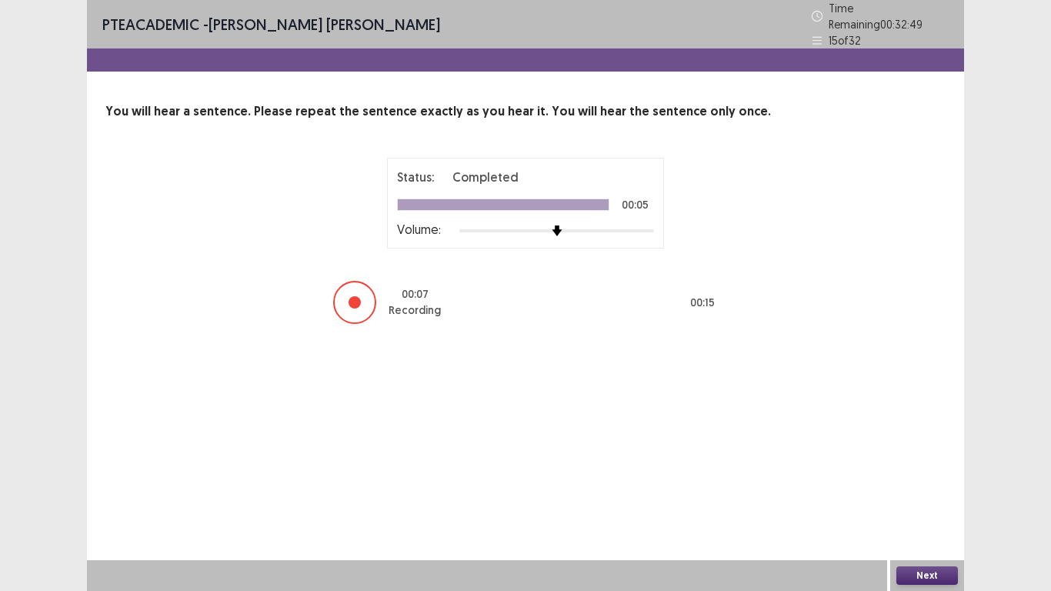
click at [934, 499] on button "Next" at bounding box center [928, 575] width 62 height 18
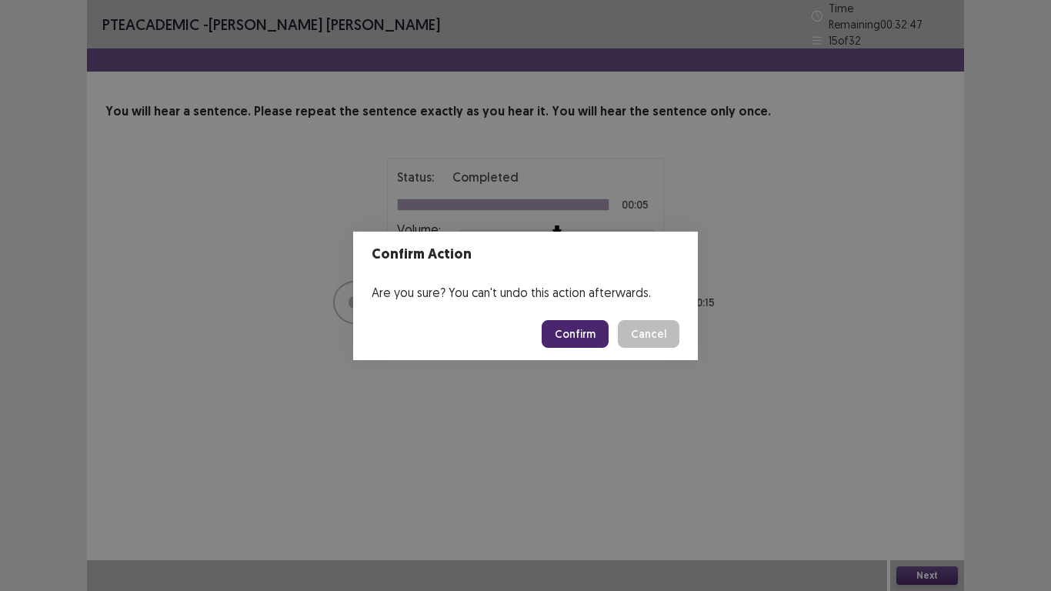
click at [574, 328] on button "Confirm" at bounding box center [575, 334] width 67 height 28
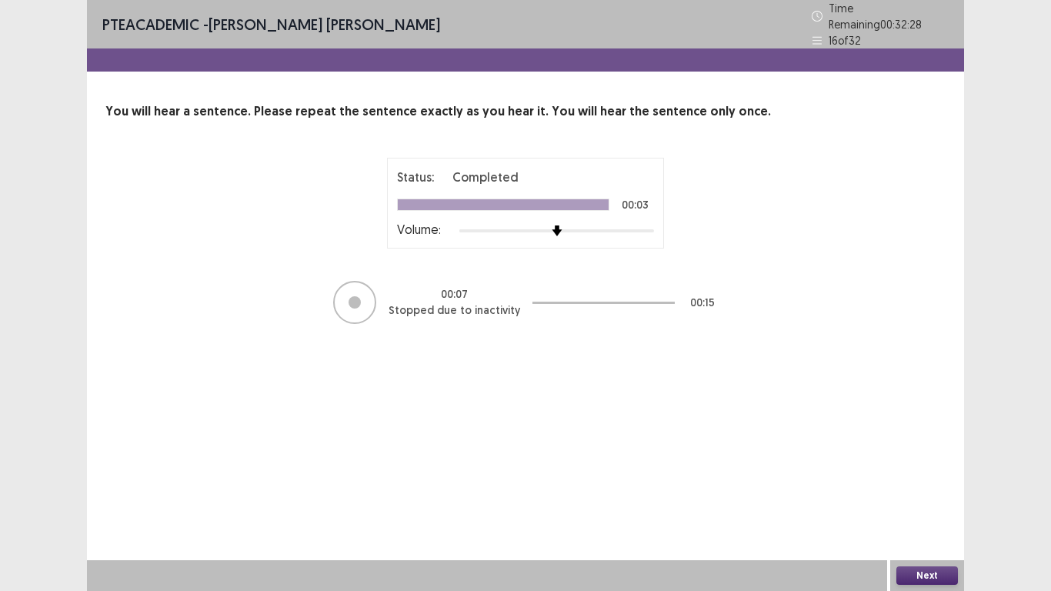
click at [928, 499] on button "Next" at bounding box center [928, 575] width 62 height 18
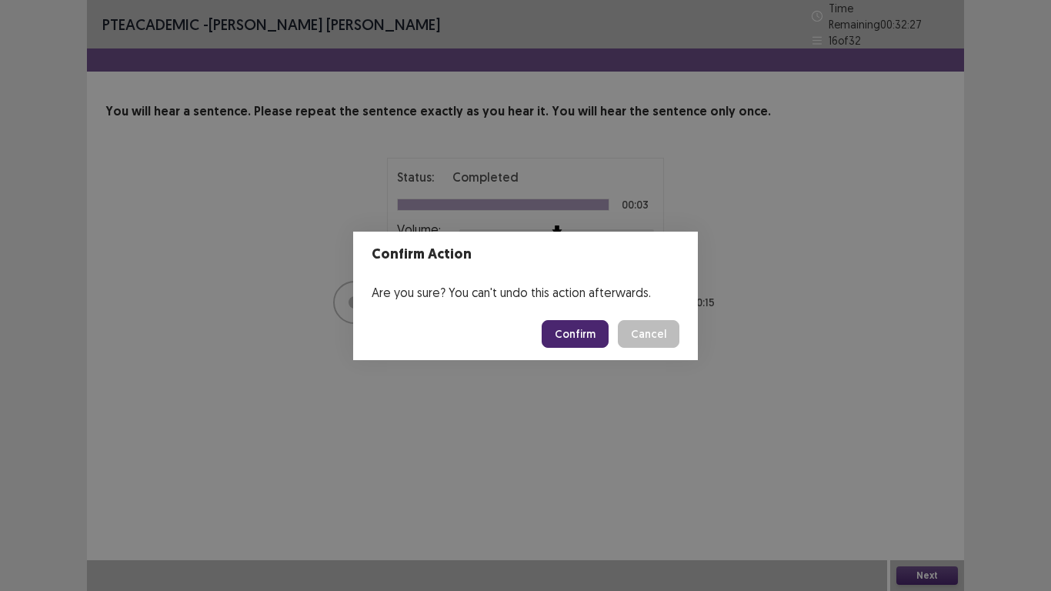
click at [569, 341] on button "Confirm" at bounding box center [575, 334] width 67 height 28
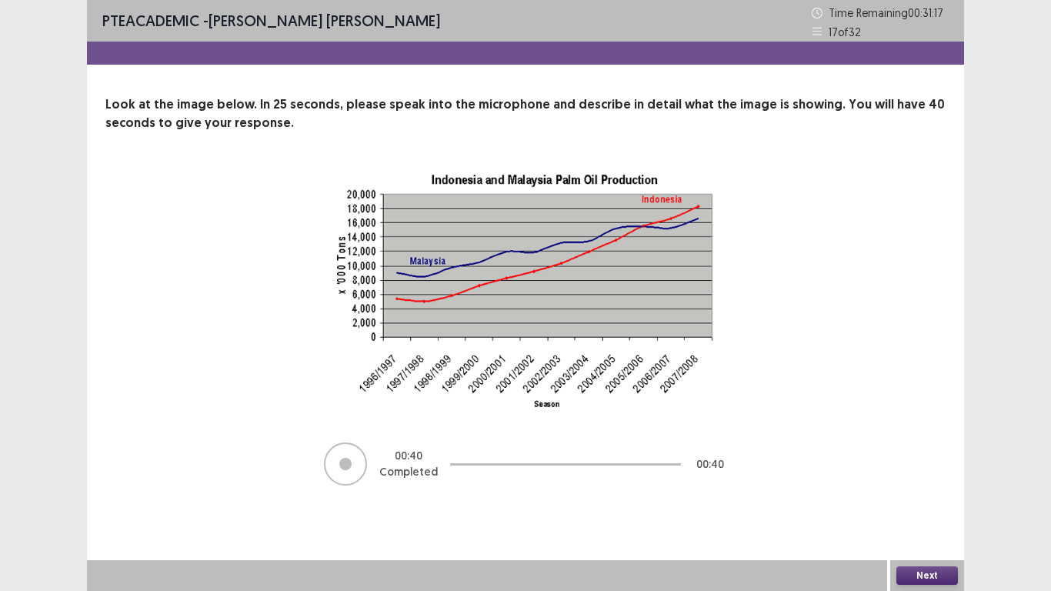
click at [944, 499] on button "Next" at bounding box center [928, 575] width 62 height 18
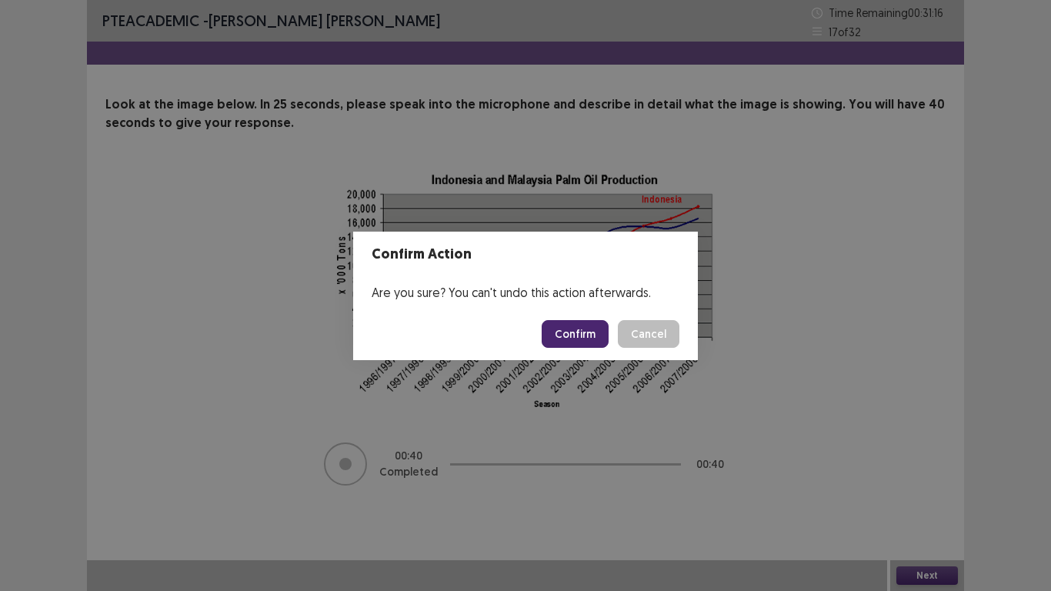
click at [573, 346] on button "Confirm" at bounding box center [575, 334] width 67 height 28
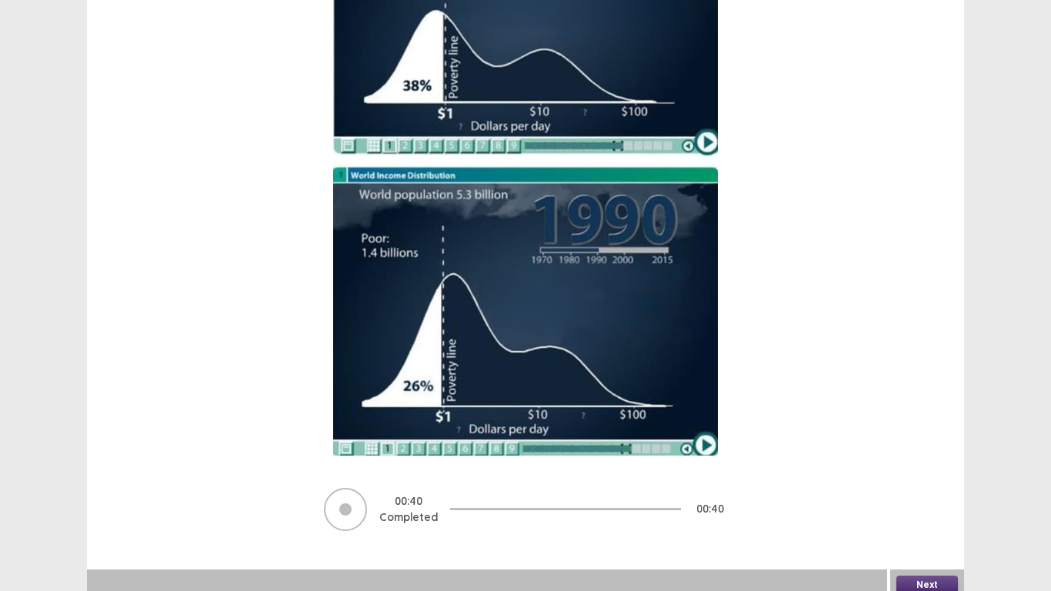
scroll to position [312, 0]
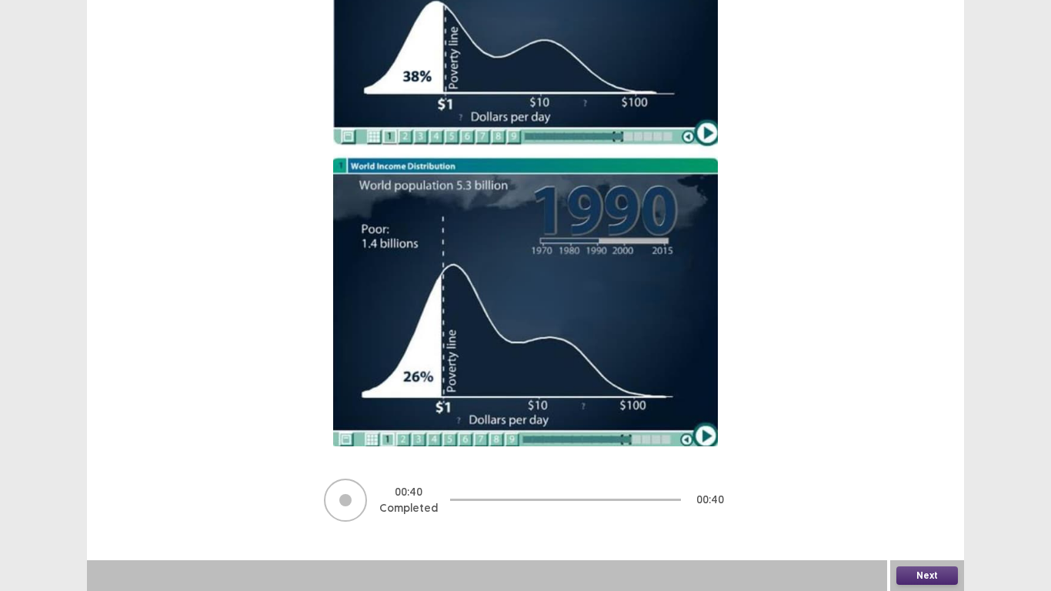
click at [927, 499] on button "Next" at bounding box center [928, 575] width 62 height 18
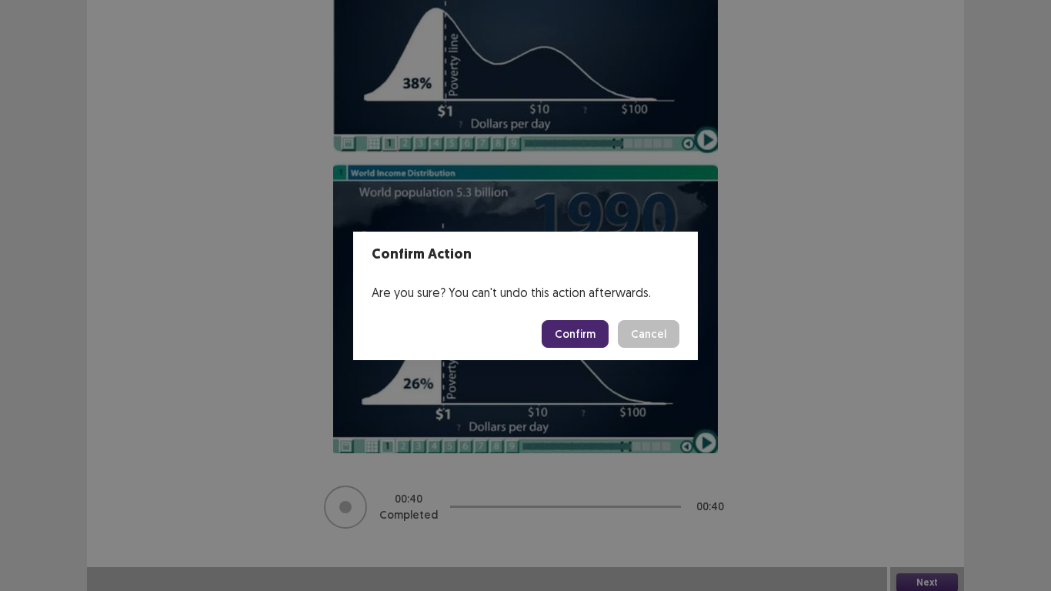
click at [576, 338] on button "Confirm" at bounding box center [575, 334] width 67 height 28
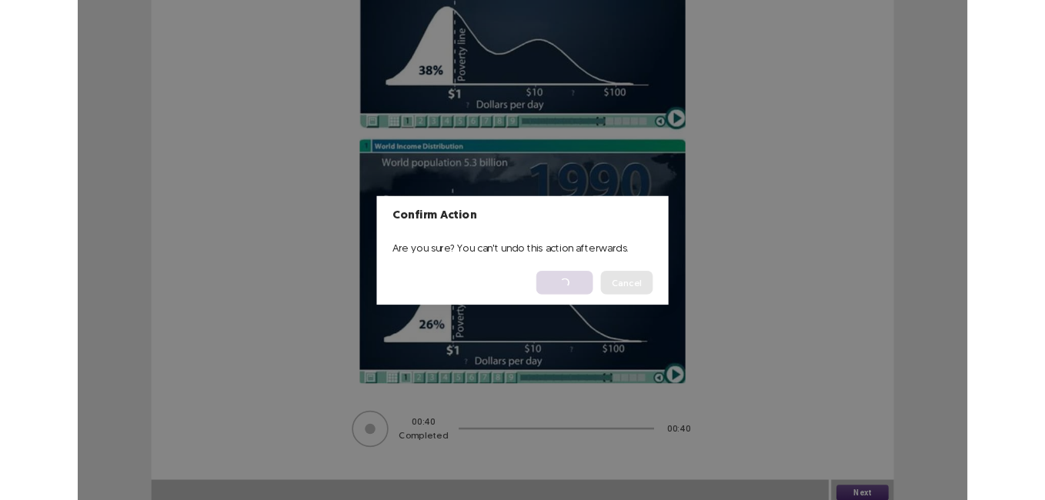
scroll to position [0, 0]
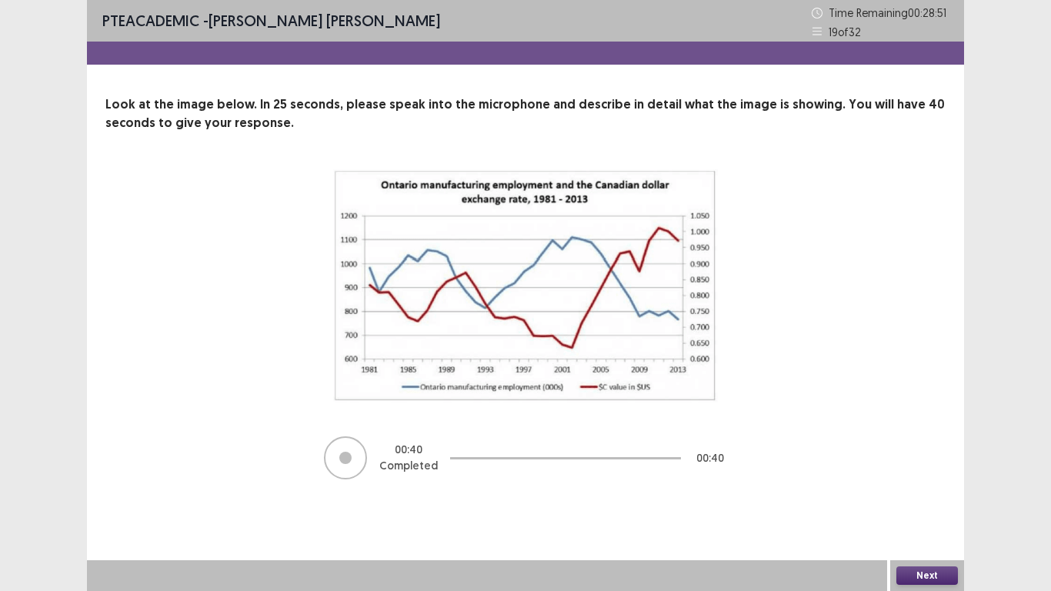
click at [918, 499] on button "Next" at bounding box center [928, 575] width 62 height 18
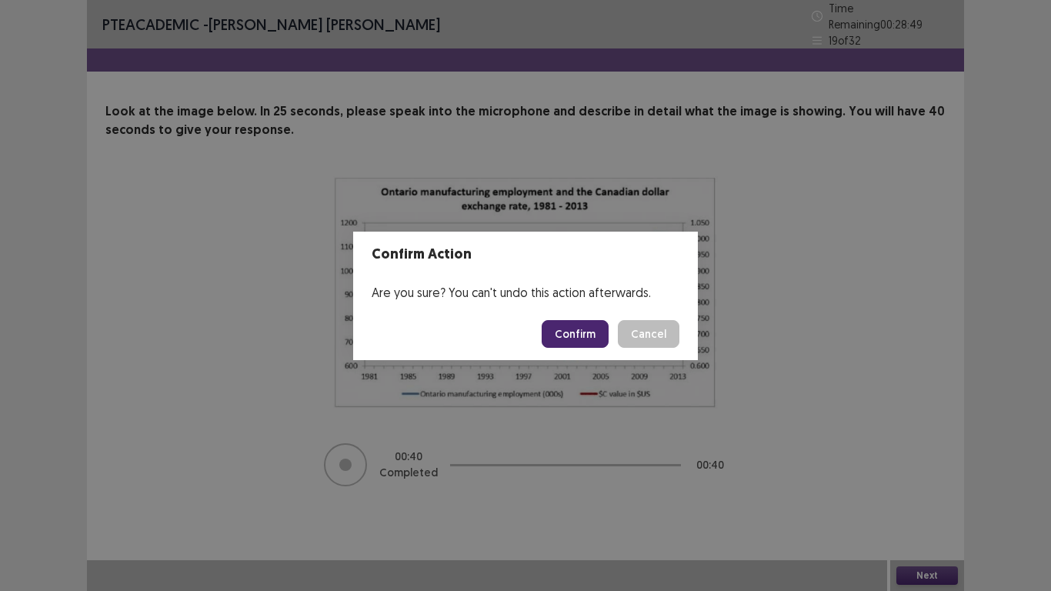
click at [563, 332] on button "Confirm" at bounding box center [575, 334] width 67 height 28
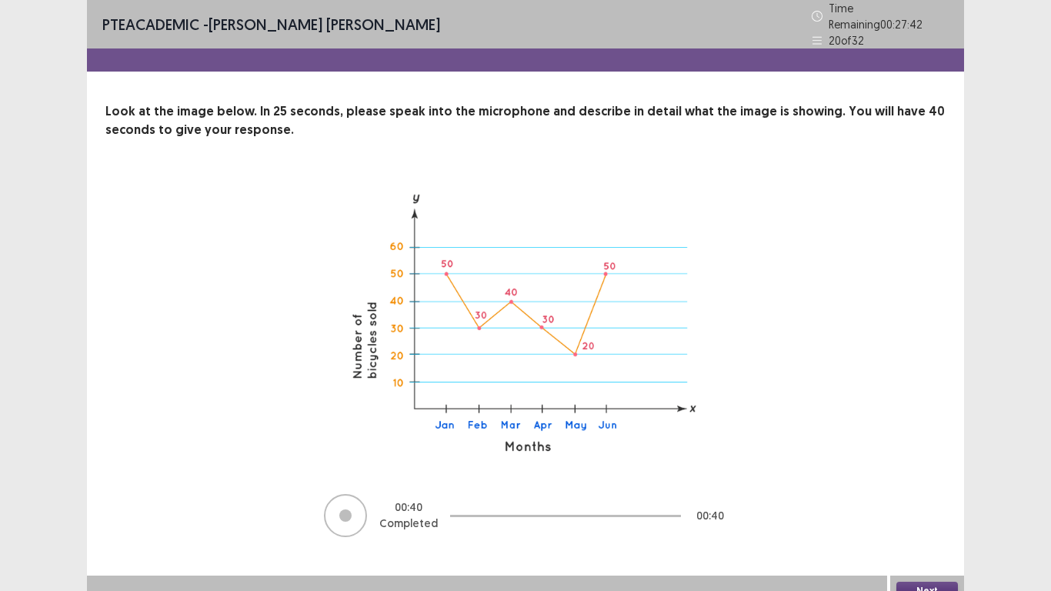
click at [930, 499] on button "Next" at bounding box center [928, 591] width 62 height 18
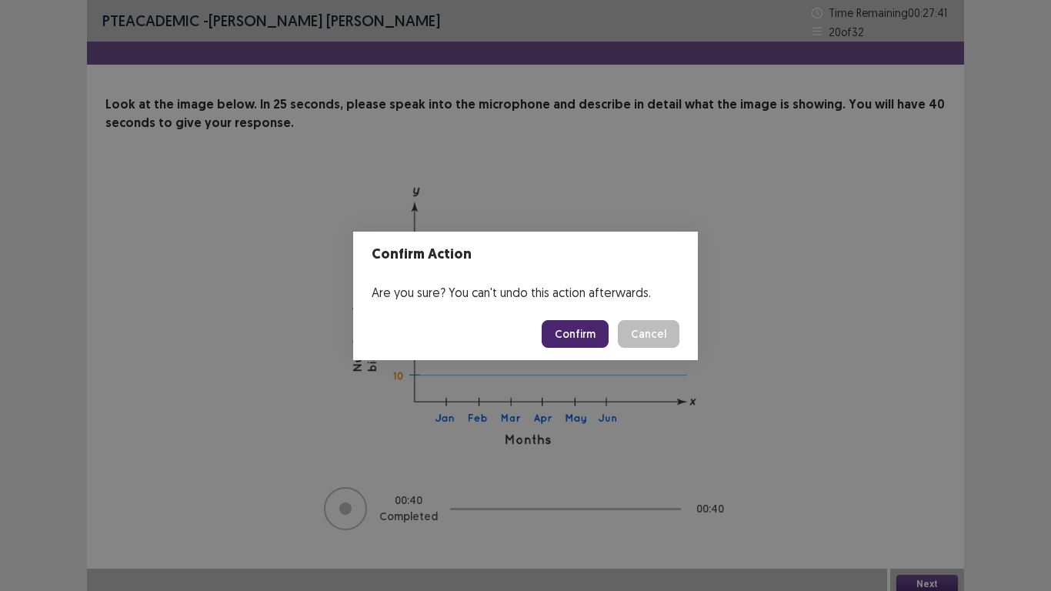
click at [570, 336] on button "Confirm" at bounding box center [575, 334] width 67 height 28
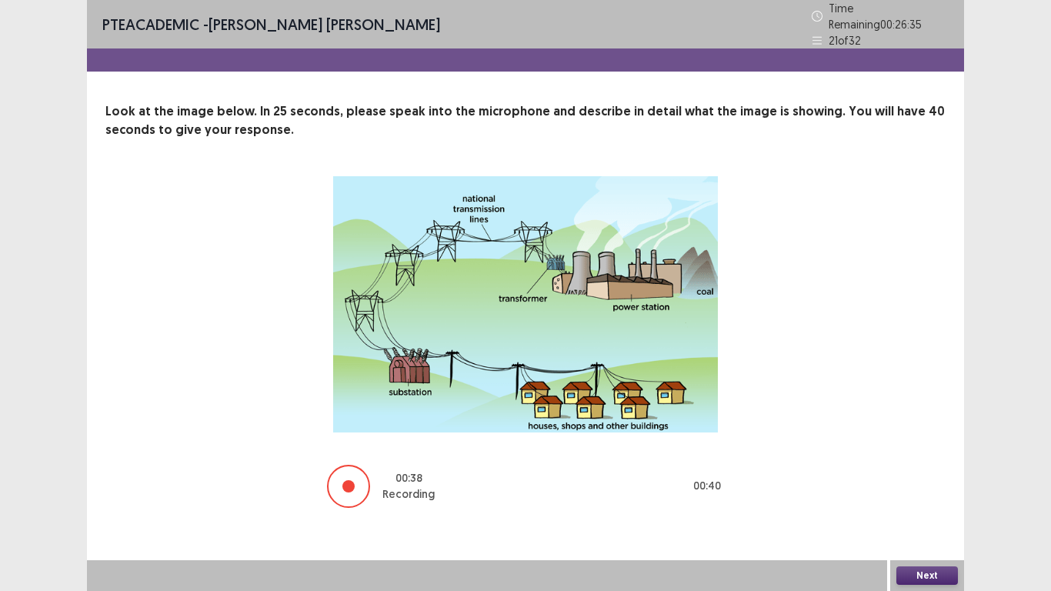
click at [939, 499] on button "Next" at bounding box center [928, 575] width 62 height 18
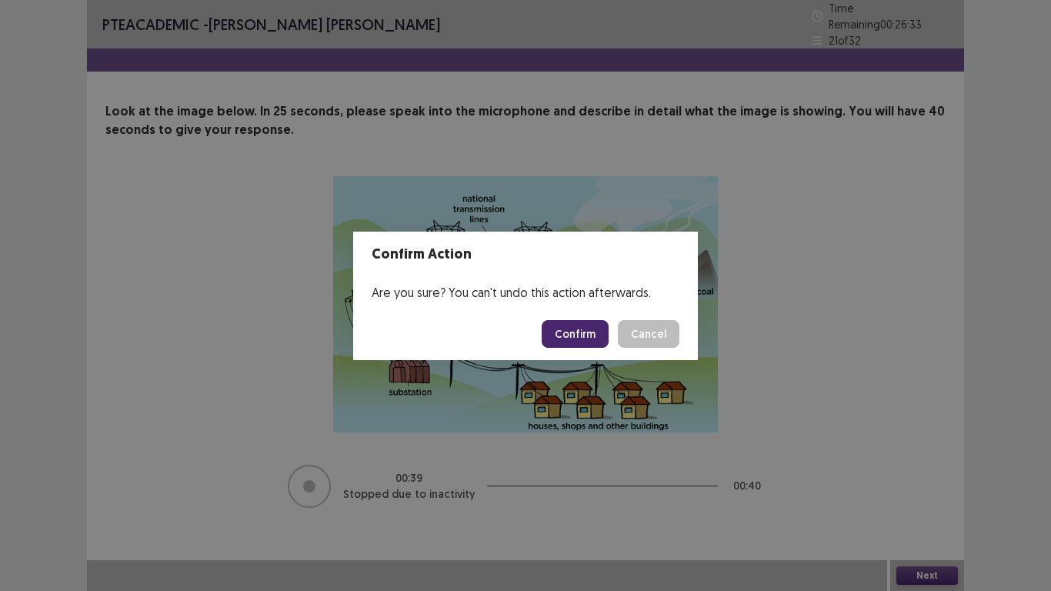
click at [562, 331] on button "Confirm" at bounding box center [575, 334] width 67 height 28
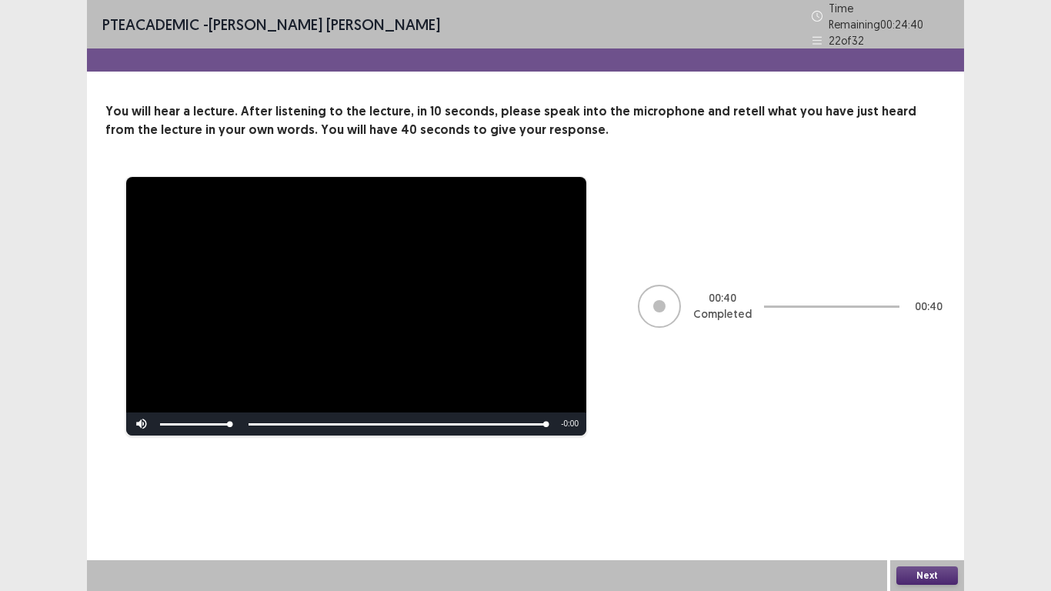
click at [923, 499] on button "Next" at bounding box center [928, 575] width 62 height 18
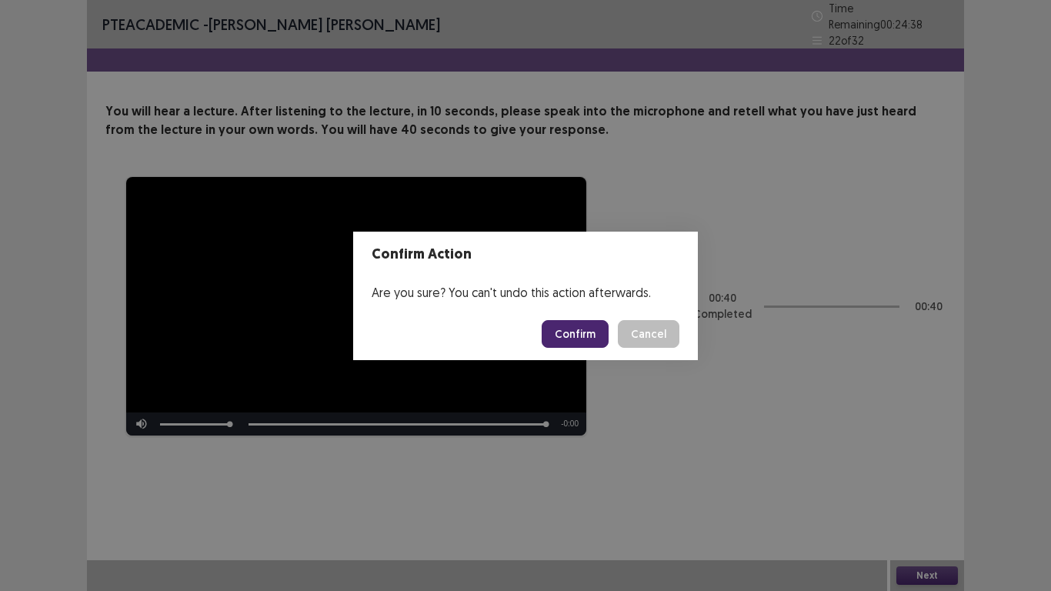
click at [578, 334] on button "Confirm" at bounding box center [575, 334] width 67 height 28
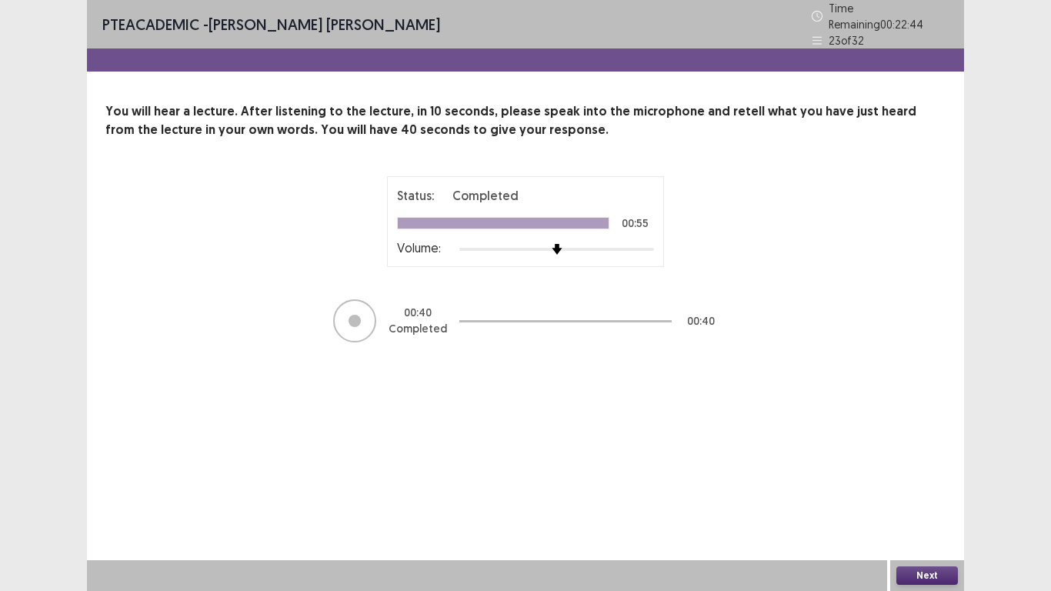
click at [937, 499] on button "Next" at bounding box center [928, 575] width 62 height 18
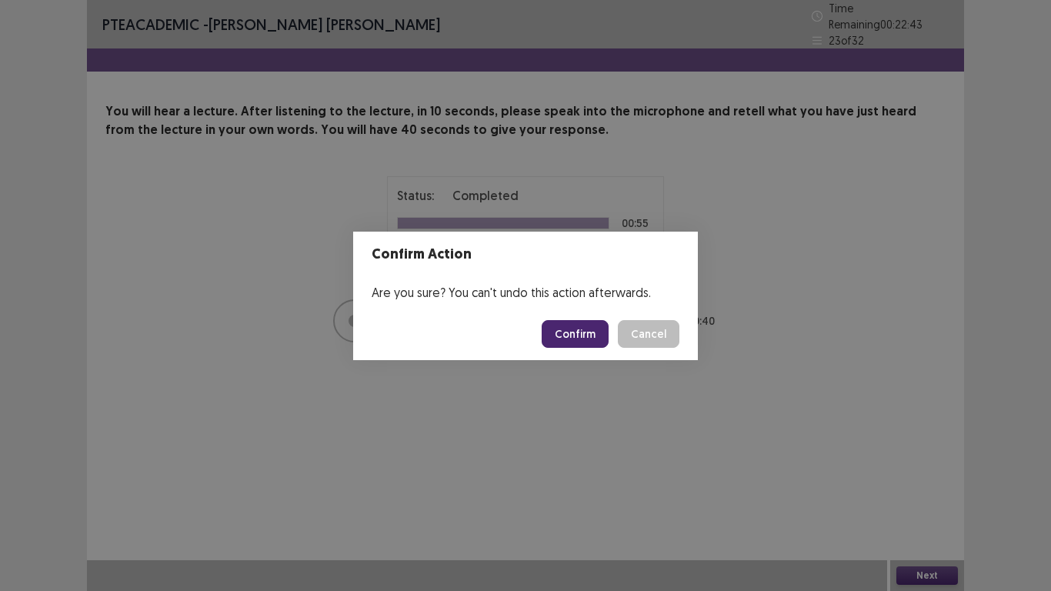
click at [570, 340] on button "Confirm" at bounding box center [575, 334] width 67 height 28
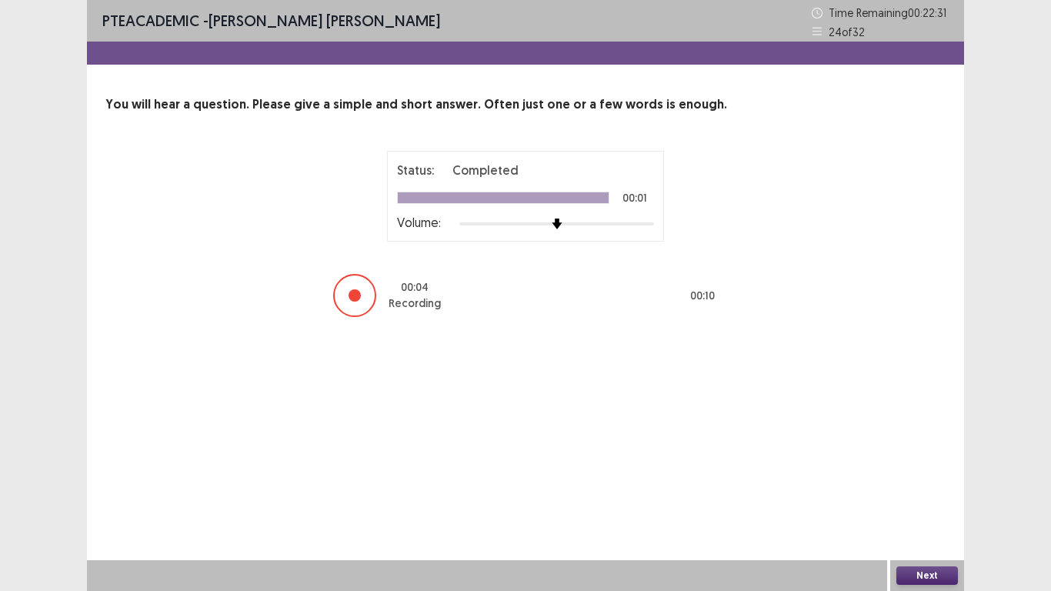
click at [942, 499] on button "Next" at bounding box center [928, 575] width 62 height 18
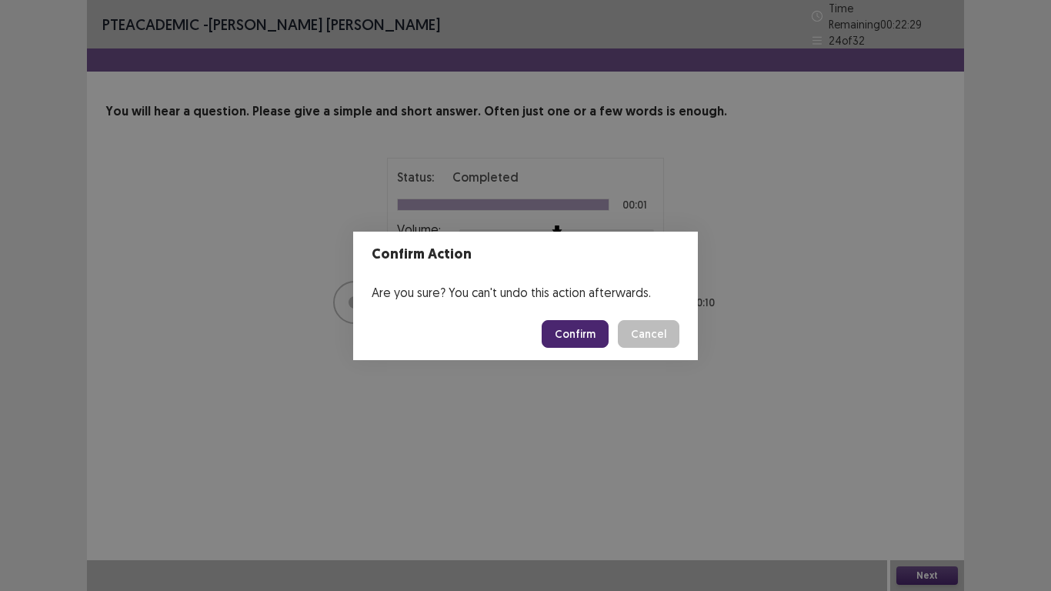
click at [584, 342] on button "Confirm" at bounding box center [575, 334] width 67 height 28
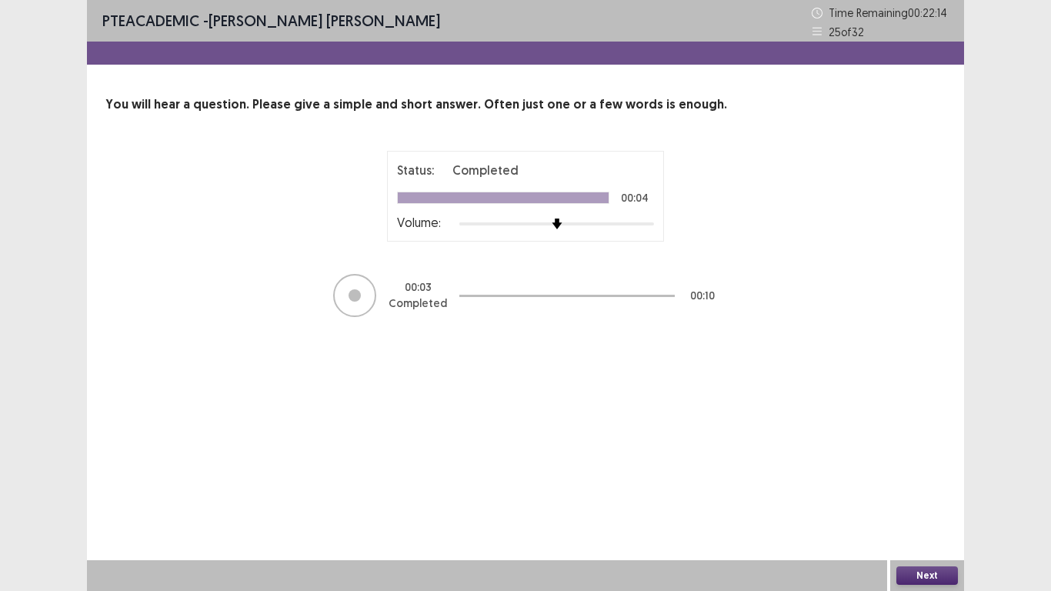
drag, startPoint x: 934, startPoint y: 574, endPoint x: 935, endPoint y: 566, distance: 7.8
click at [935, 499] on button "Next" at bounding box center [928, 575] width 62 height 18
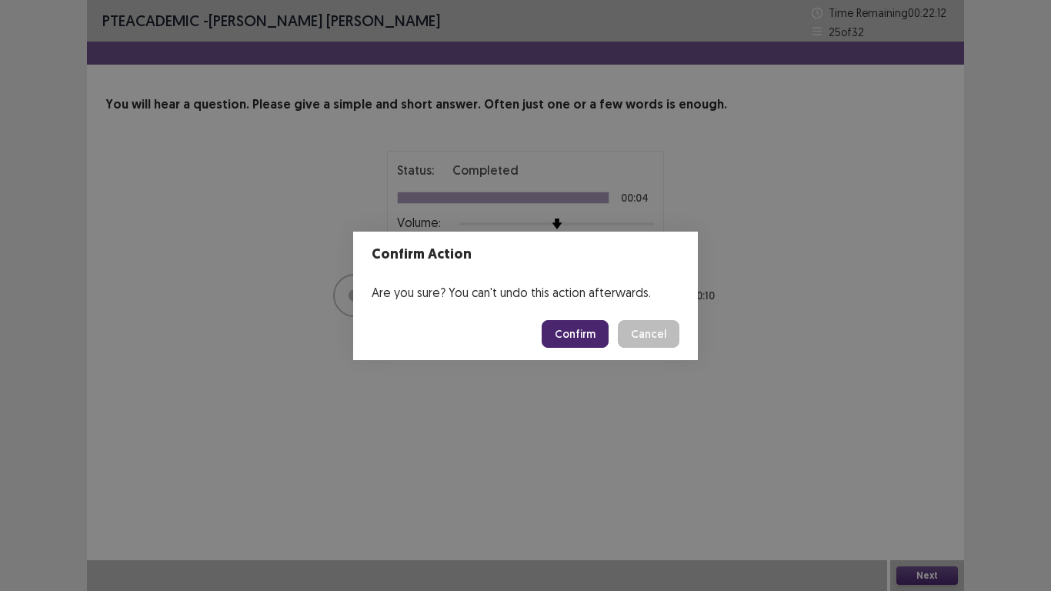
click at [566, 334] on button "Confirm" at bounding box center [575, 334] width 67 height 28
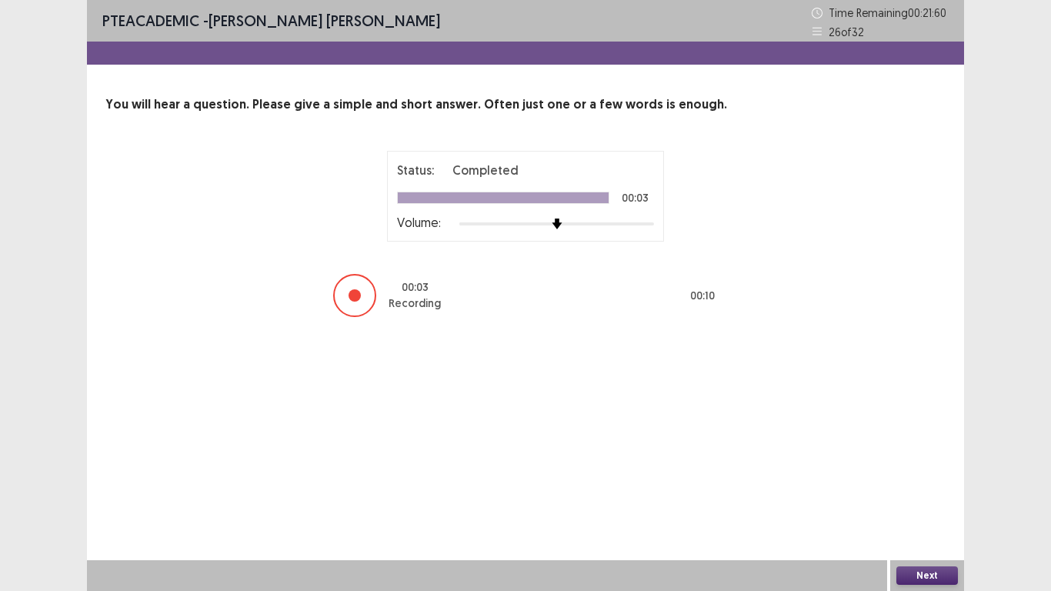
click at [943, 499] on button "Next" at bounding box center [928, 575] width 62 height 18
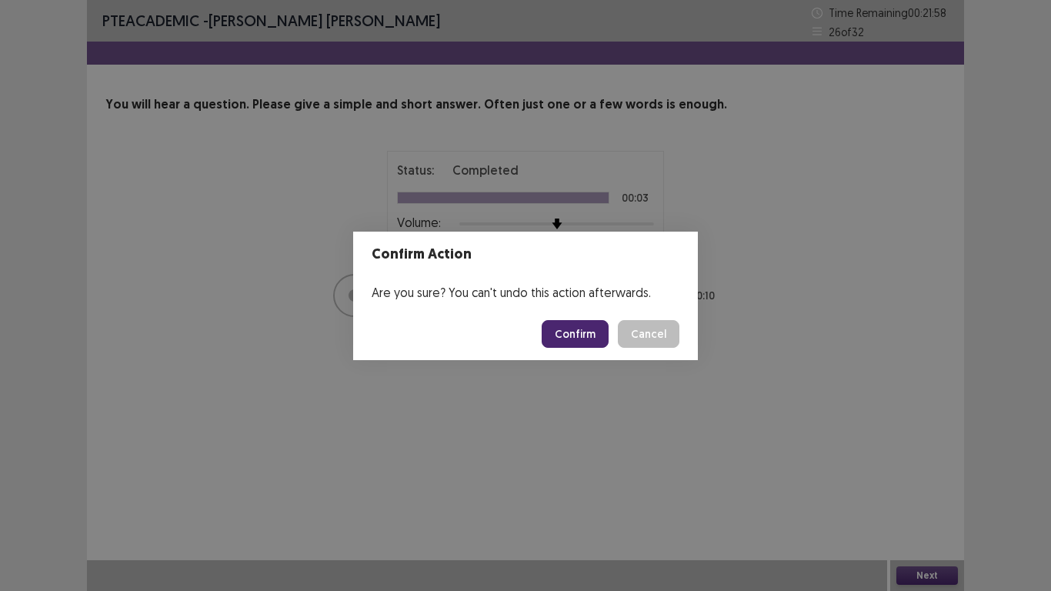
click at [570, 326] on button "Confirm" at bounding box center [575, 334] width 67 height 28
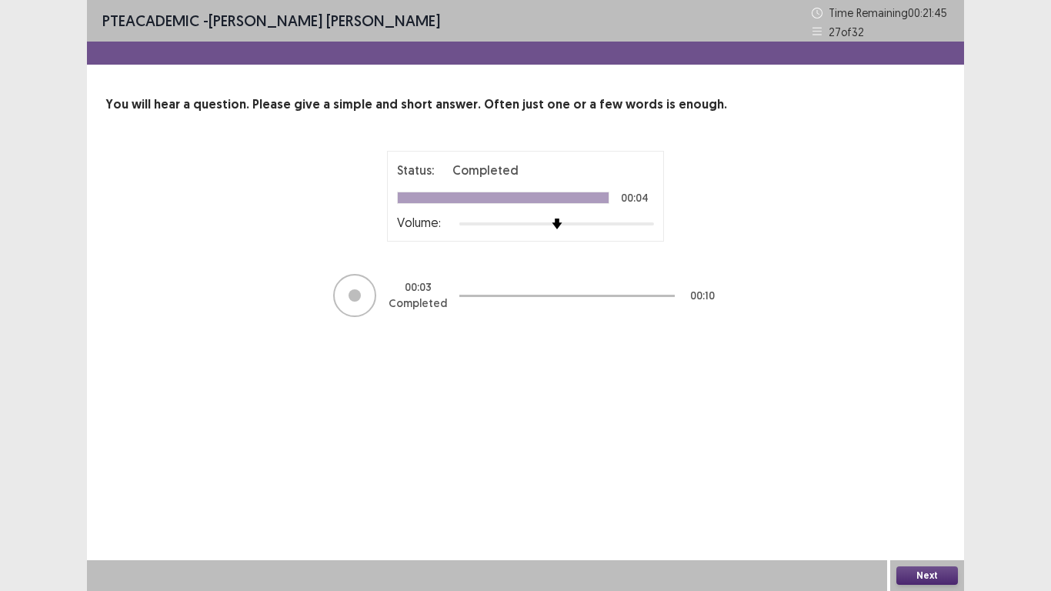
click at [937, 499] on button "Next" at bounding box center [928, 575] width 62 height 18
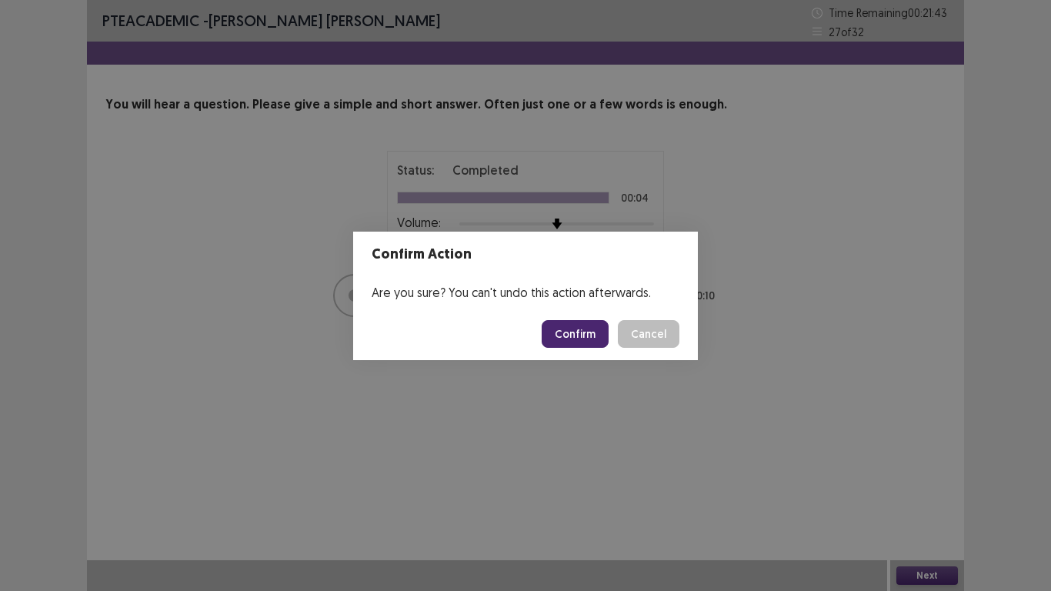
click at [577, 336] on button "Confirm" at bounding box center [575, 334] width 67 height 28
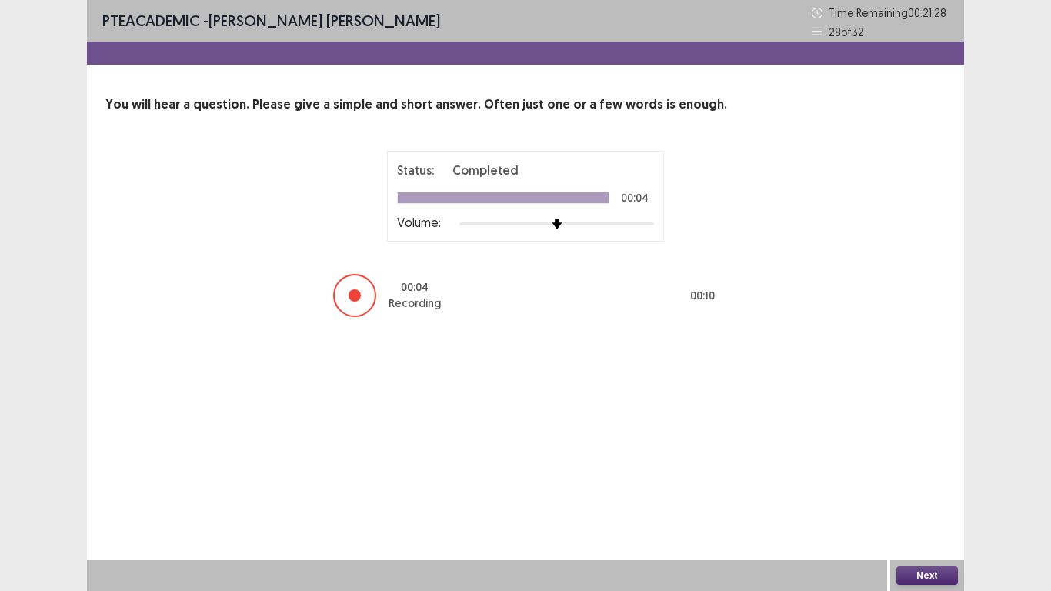
click at [927, 499] on button "Next" at bounding box center [928, 575] width 62 height 18
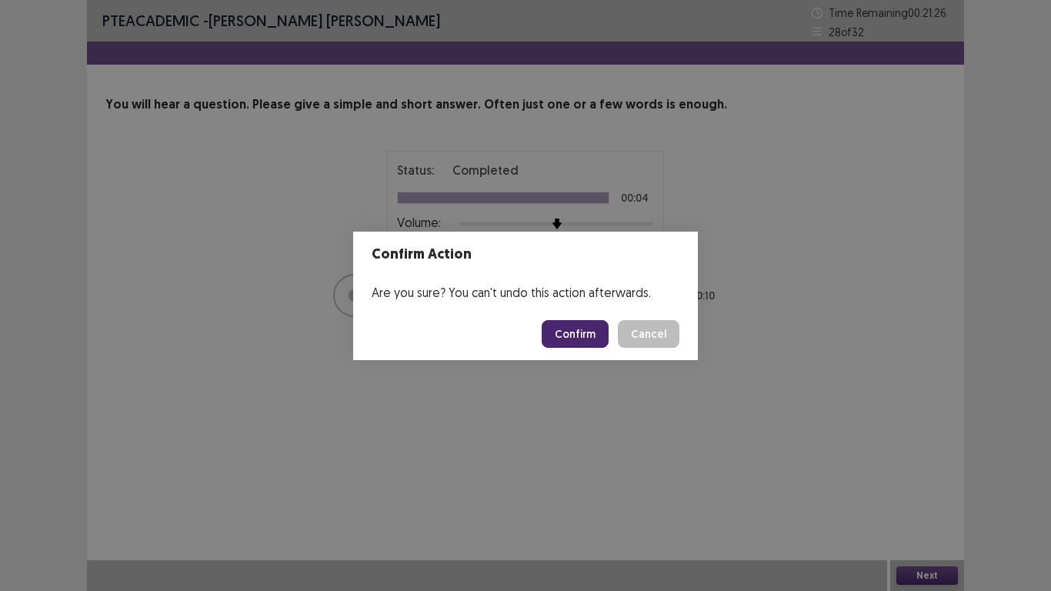
drag, startPoint x: 583, startPoint y: 338, endPoint x: 586, endPoint y: 347, distance: 9.7
click at [584, 338] on button "Confirm" at bounding box center [575, 334] width 67 height 28
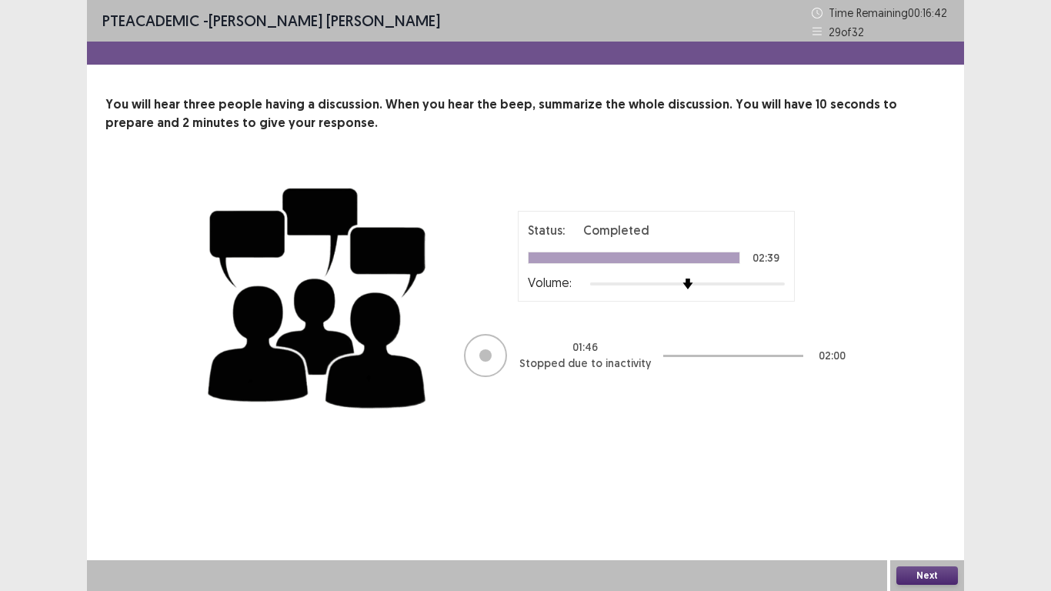
click at [930, 499] on button "Next" at bounding box center [928, 575] width 62 height 18
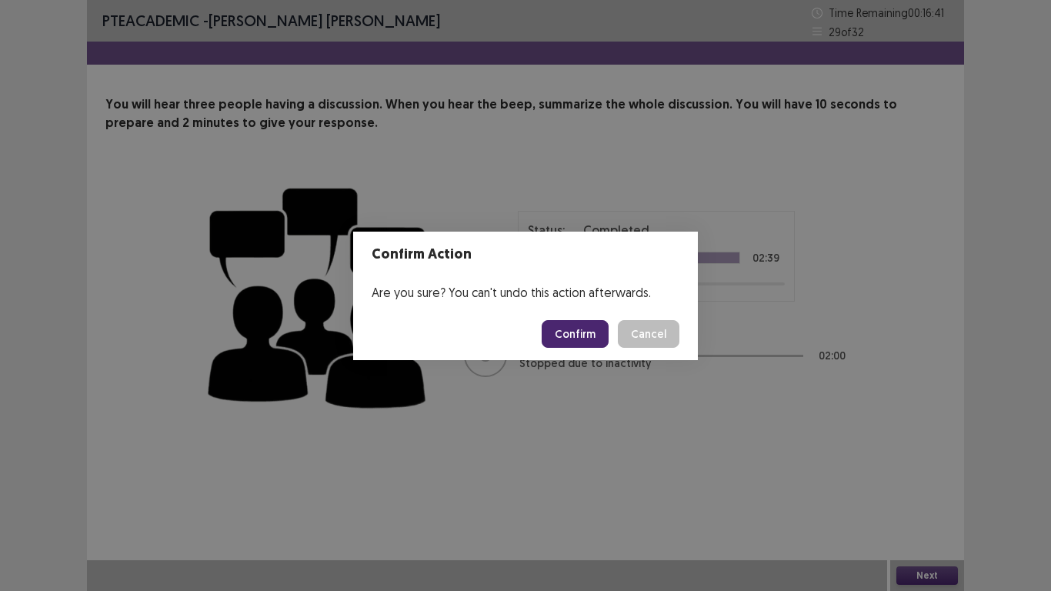
click at [580, 335] on button "Confirm" at bounding box center [575, 334] width 67 height 28
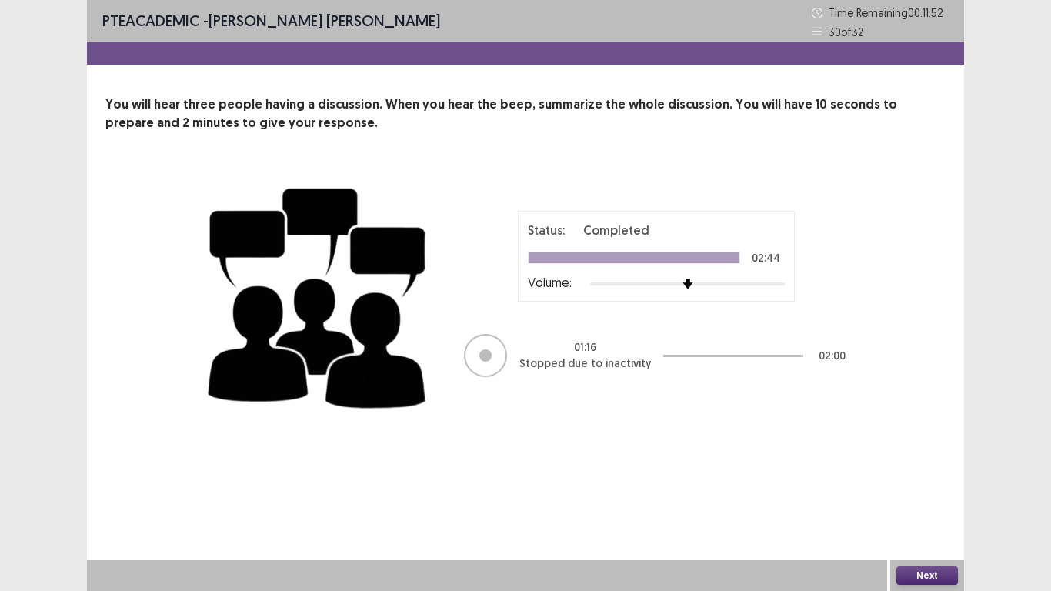
click at [923, 499] on button "Next" at bounding box center [928, 575] width 62 height 18
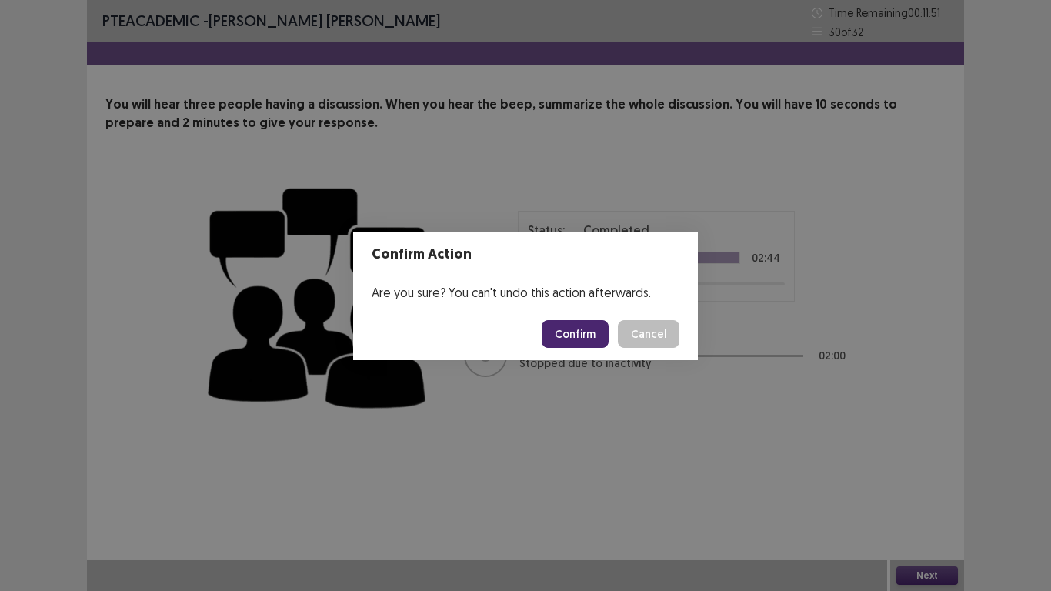
click at [584, 334] on button "Confirm" at bounding box center [575, 334] width 67 height 28
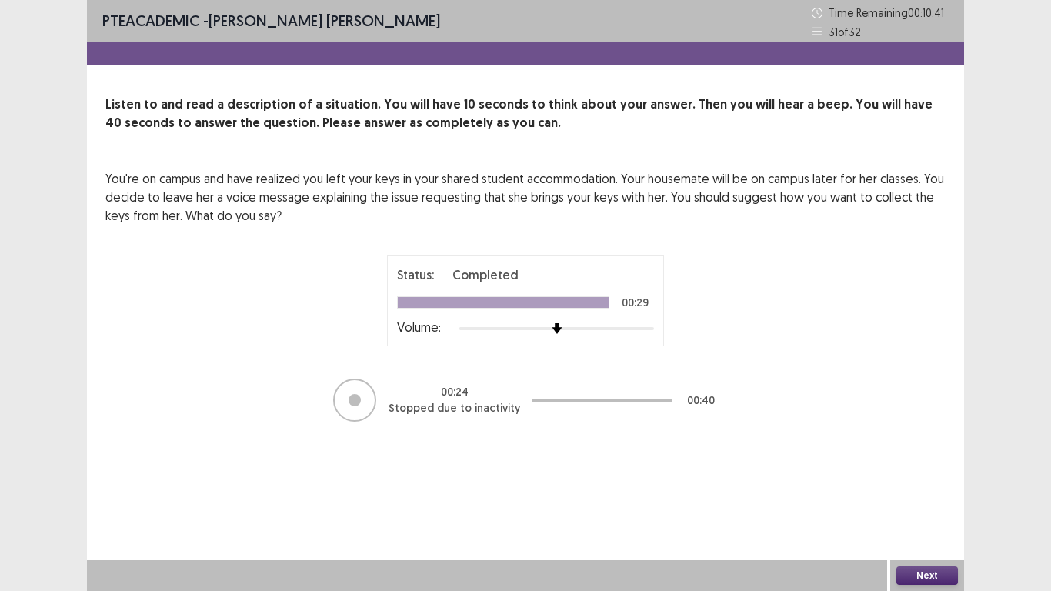
click at [934, 499] on button "Next" at bounding box center [928, 575] width 62 height 18
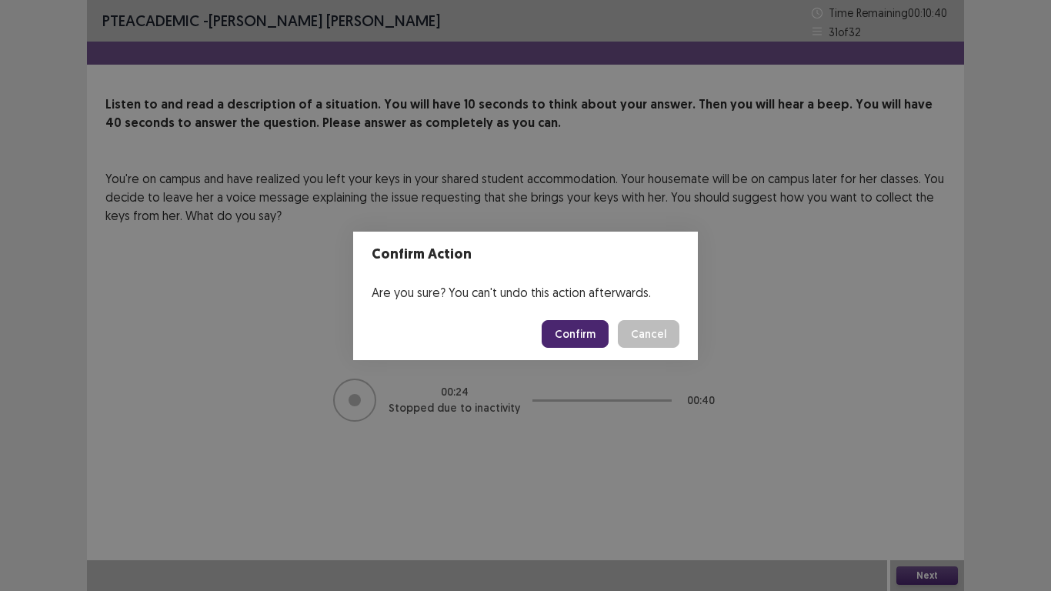
click at [573, 329] on button "Confirm" at bounding box center [575, 334] width 67 height 28
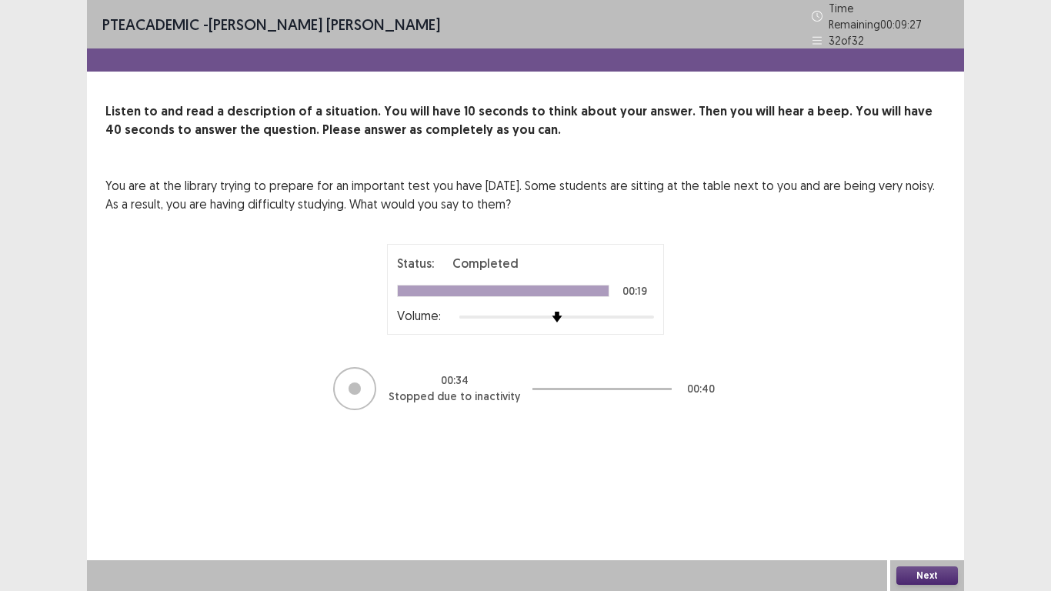
click at [928, 499] on button "Next" at bounding box center [928, 575] width 62 height 18
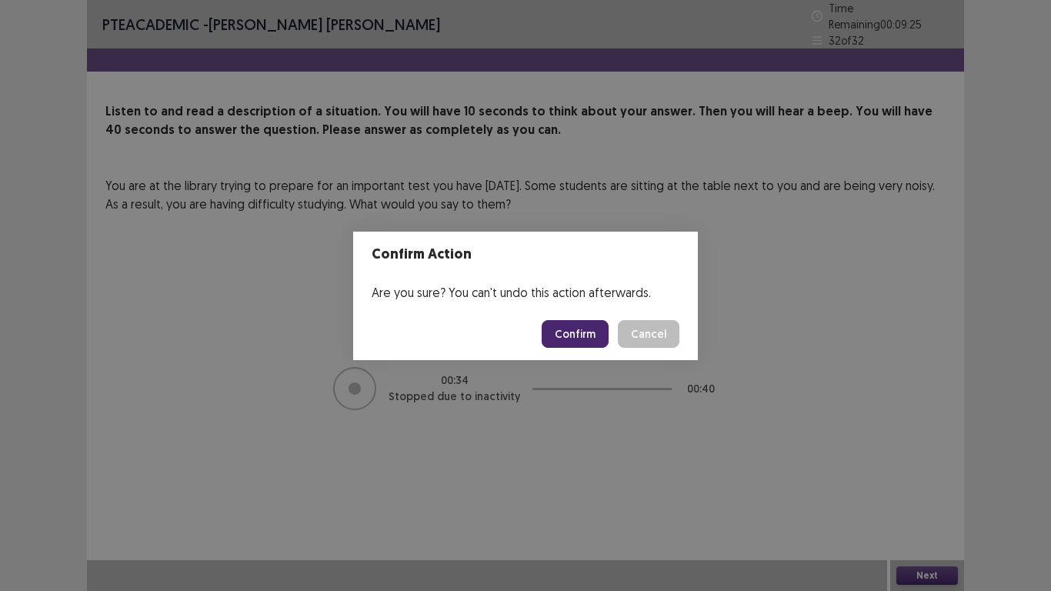
click at [570, 332] on button "Confirm" at bounding box center [575, 334] width 67 height 28
